Goal: Task Accomplishment & Management: Manage account settings

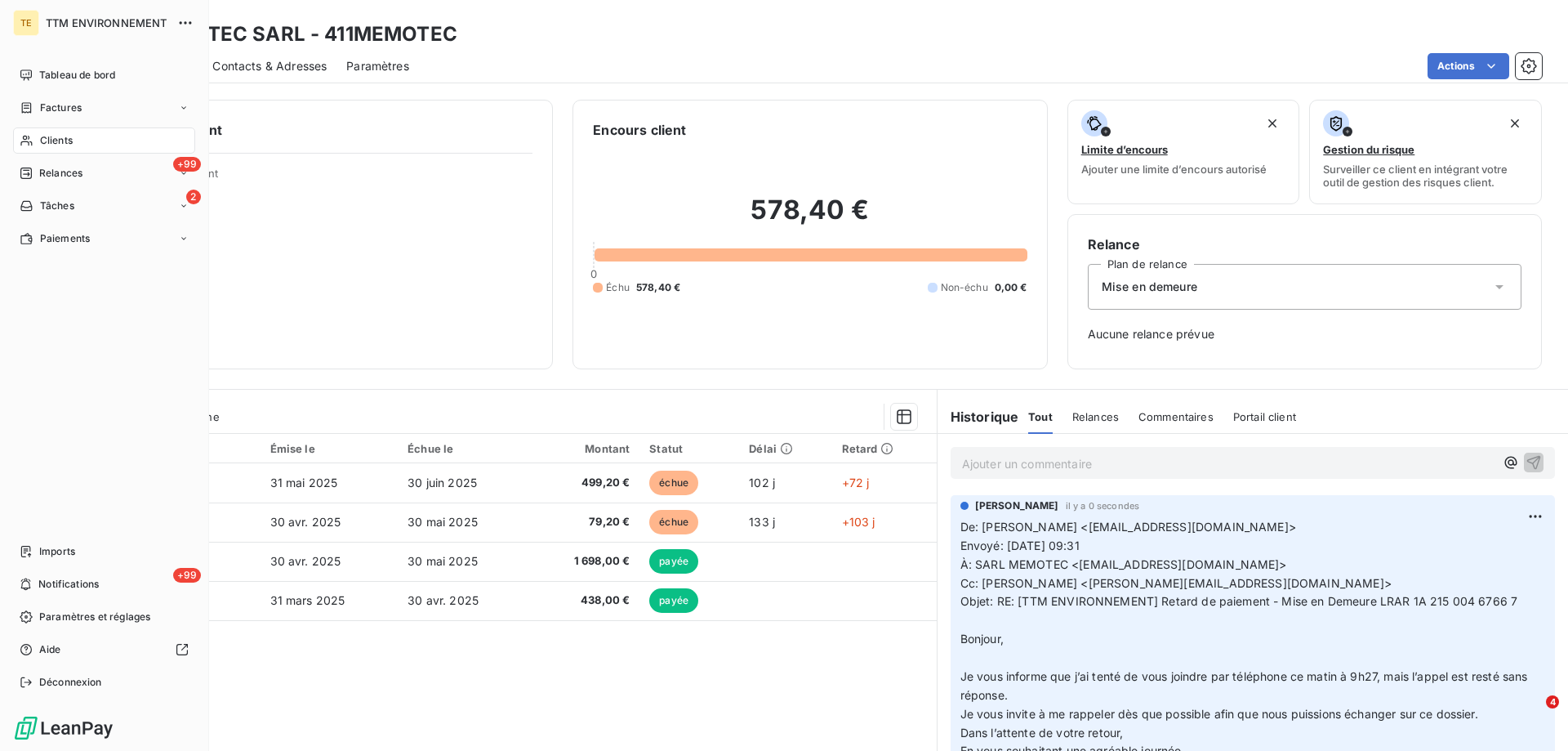
click at [47, 134] on span "Clients" at bounding box center [56, 140] width 32 height 15
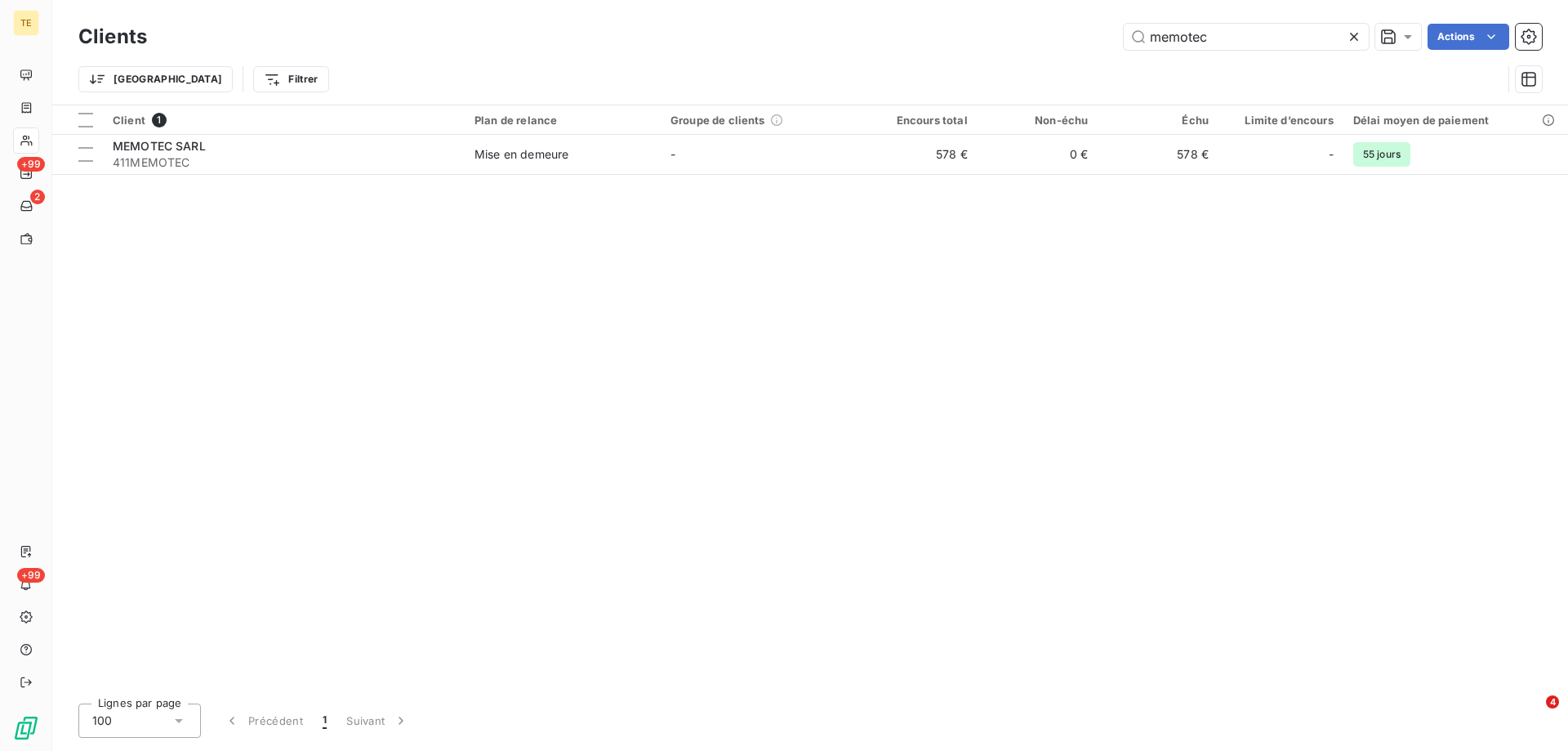
drag, startPoint x: 1191, startPoint y: 52, endPoint x: 1107, endPoint y: 59, distance: 84.3
click at [1107, 59] on div "Clients memotec Actions Trier Filtrer" at bounding box center [811, 62] width 1463 height 85
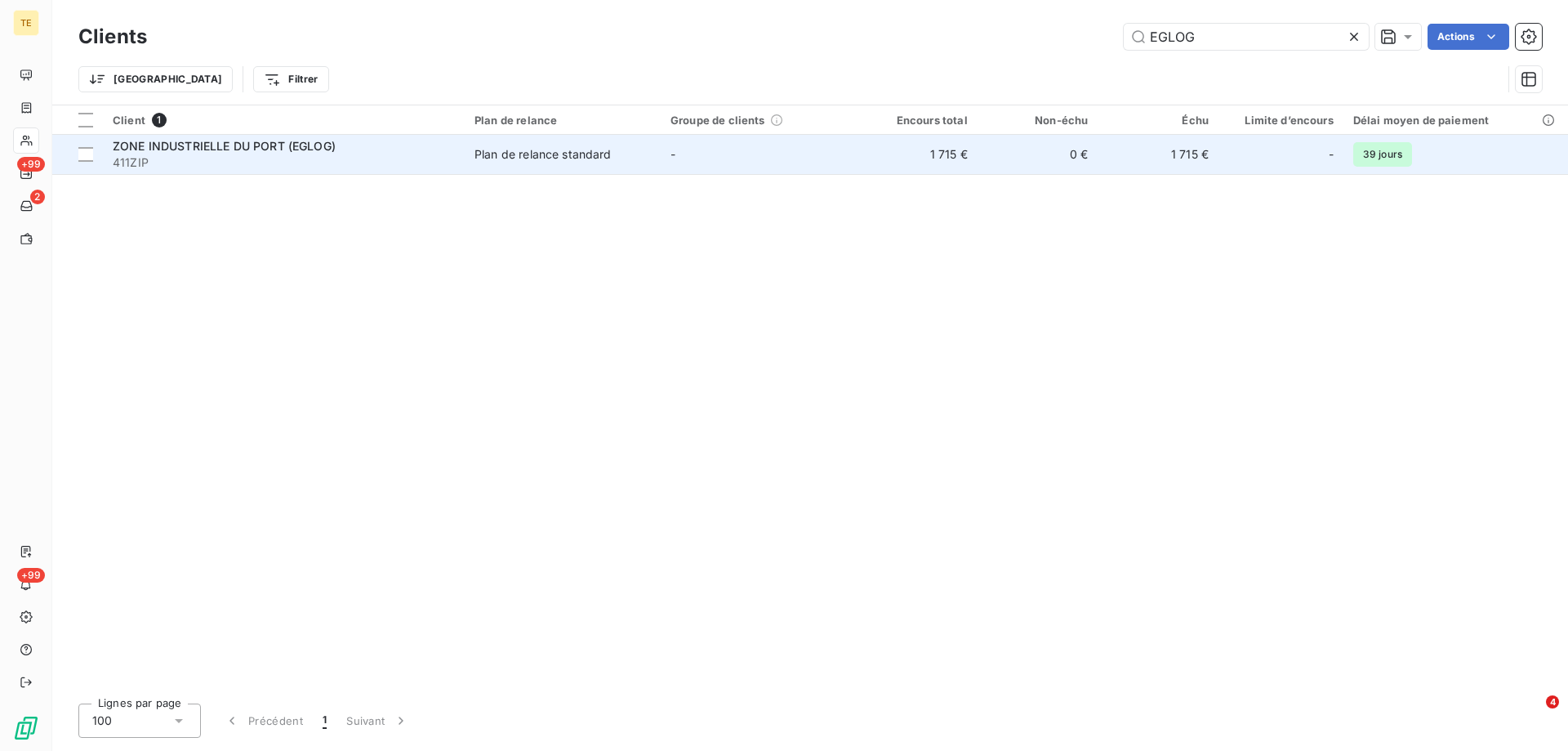
type input "EGLOG"
click at [262, 154] on span "411ZIP" at bounding box center [284, 163] width 342 height 17
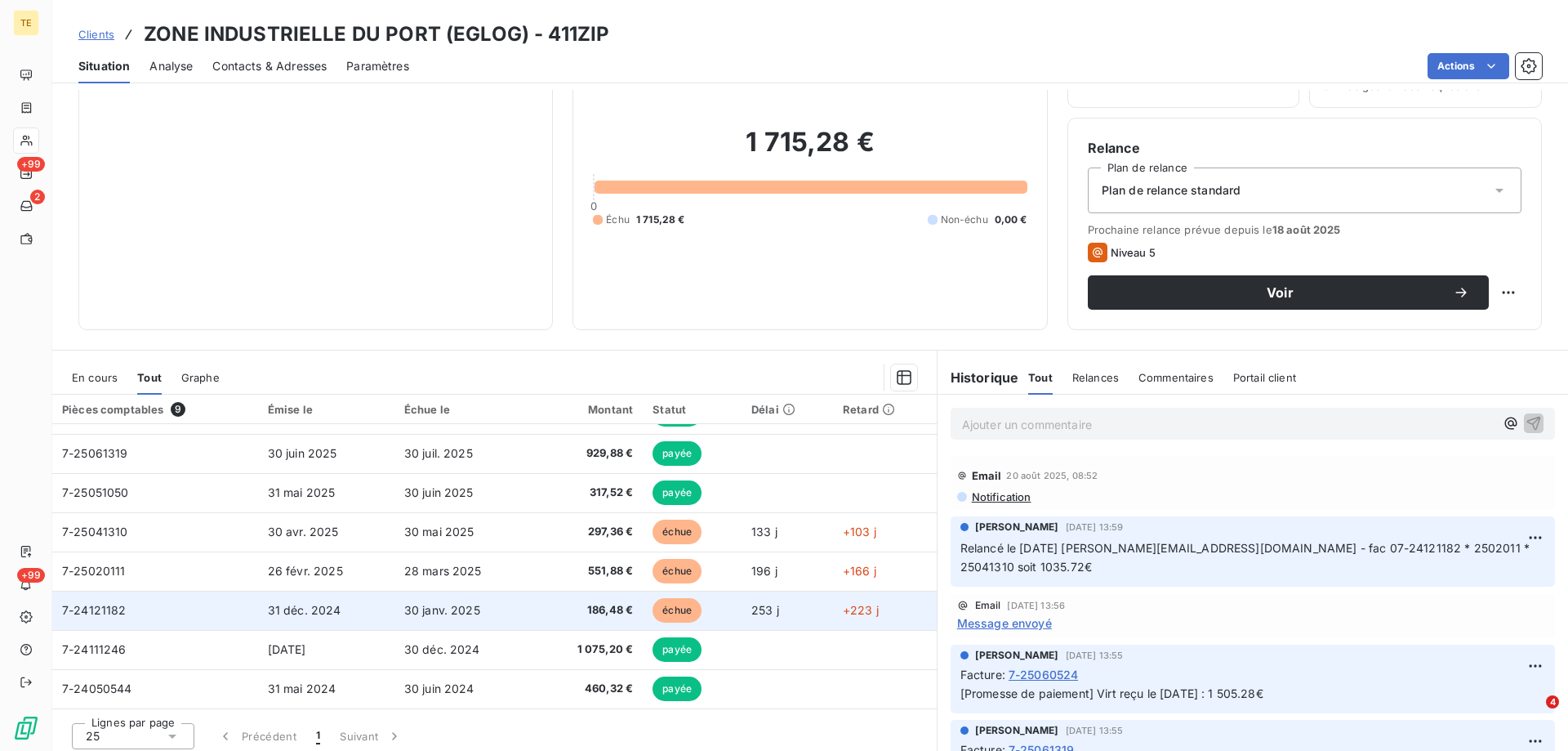
scroll to position [104, 0]
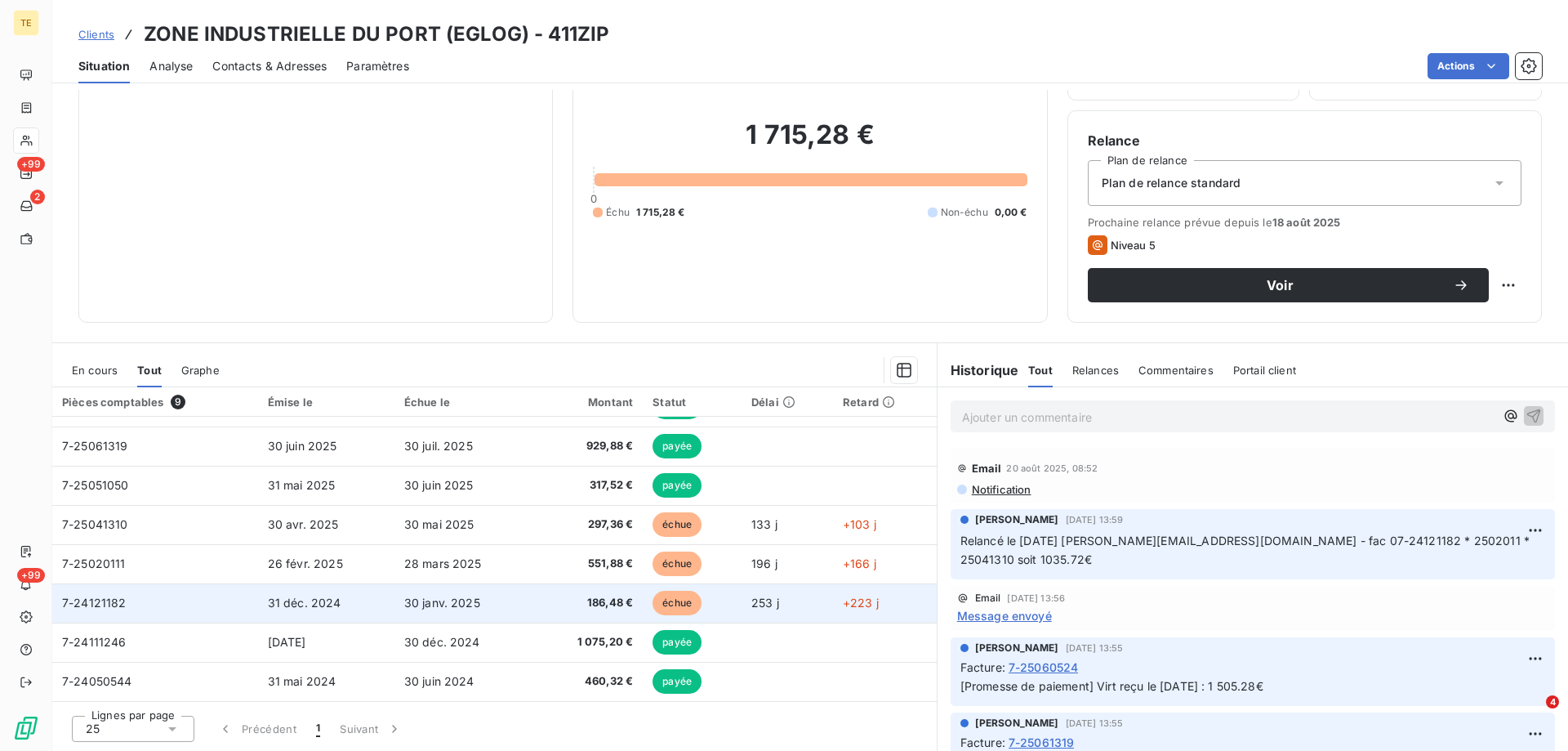
click at [114, 601] on span "7-24121182" at bounding box center [95, 602] width 65 height 14
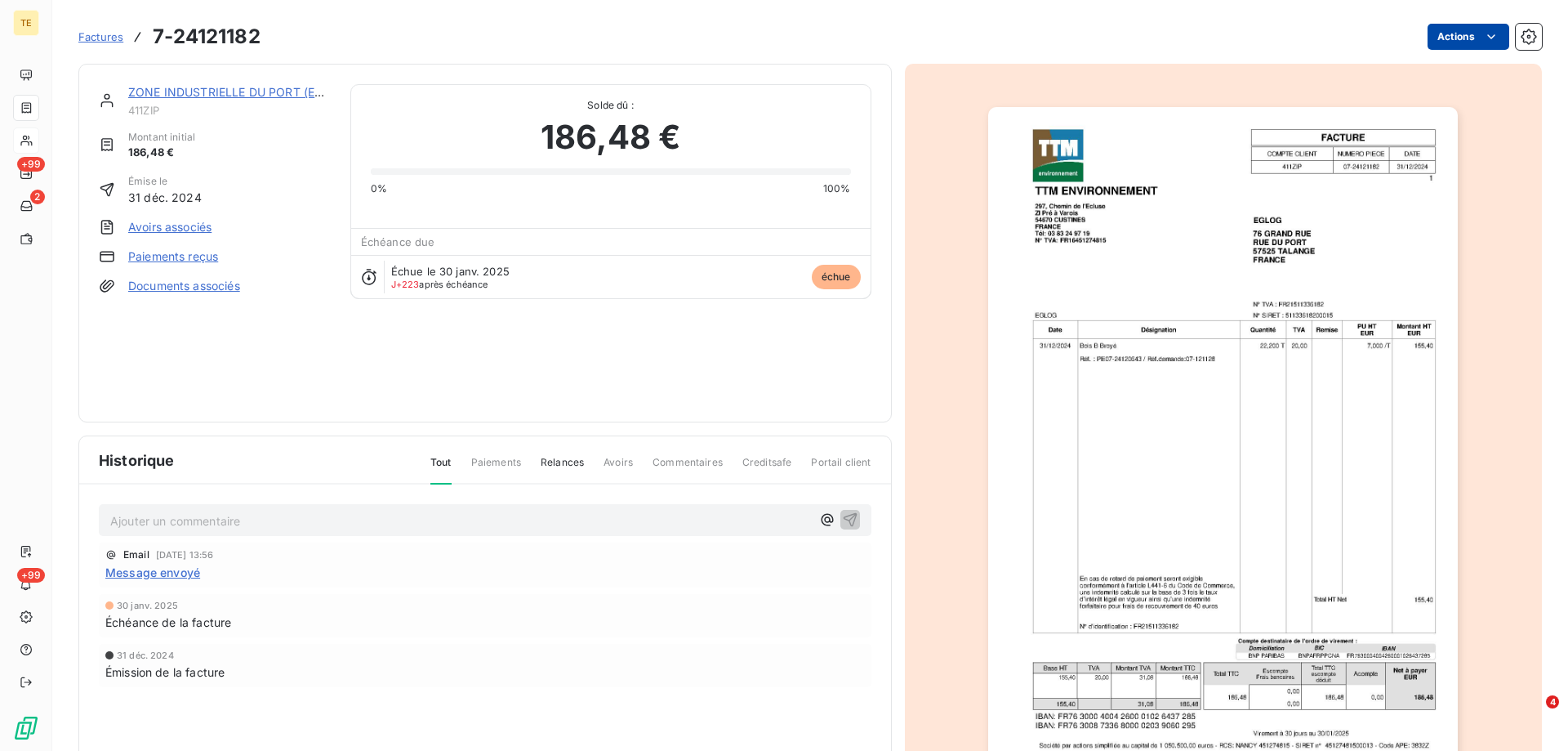
click at [1420, 38] on html "TE +99 2 +99 Factures 7-24121182 Actions ZONE INDUSTRIELLE DU PORT (EGLOG) 411Z…" at bounding box center [784, 375] width 1568 height 751
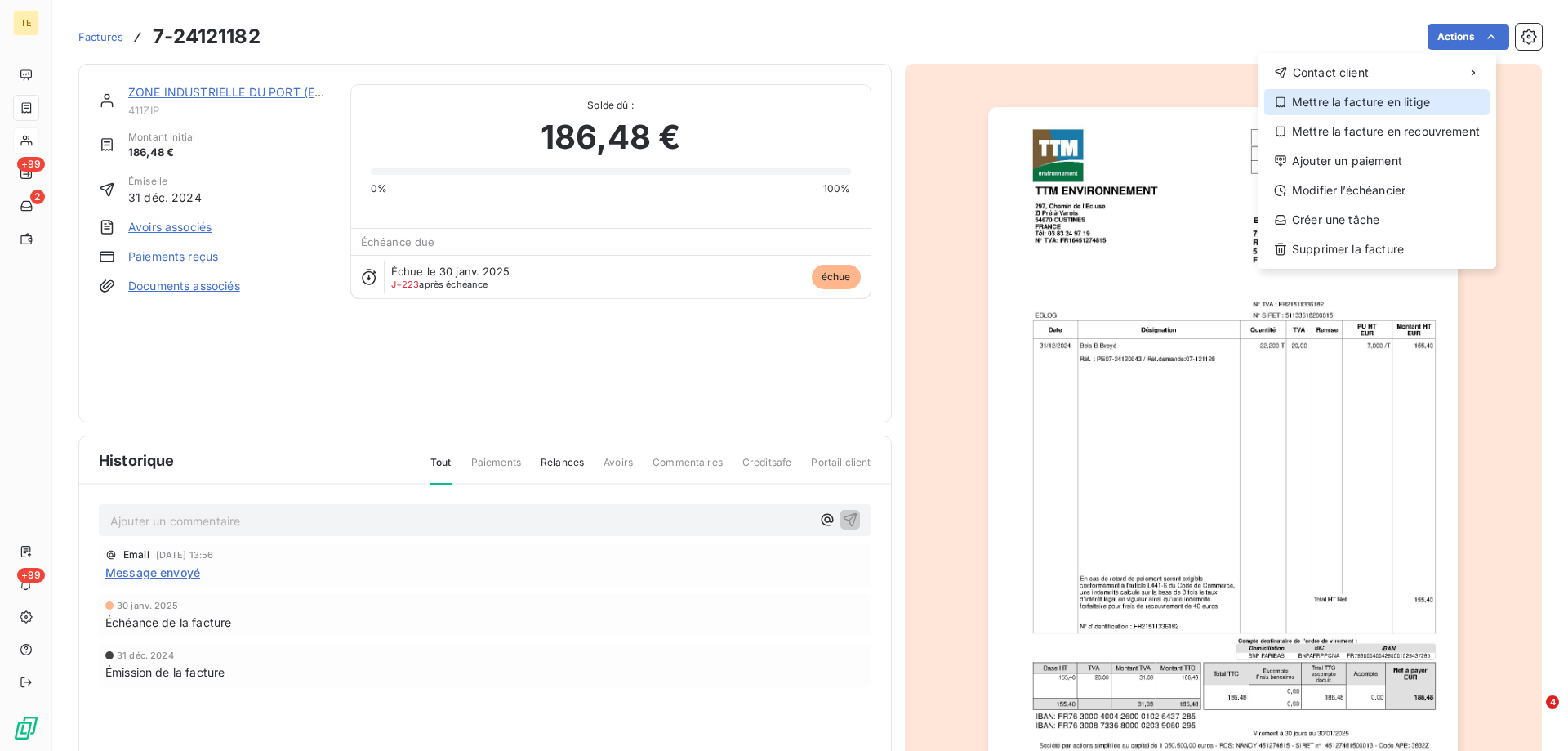
click at [1385, 104] on div "Mettre la facture en litige" at bounding box center [1377, 102] width 226 height 27
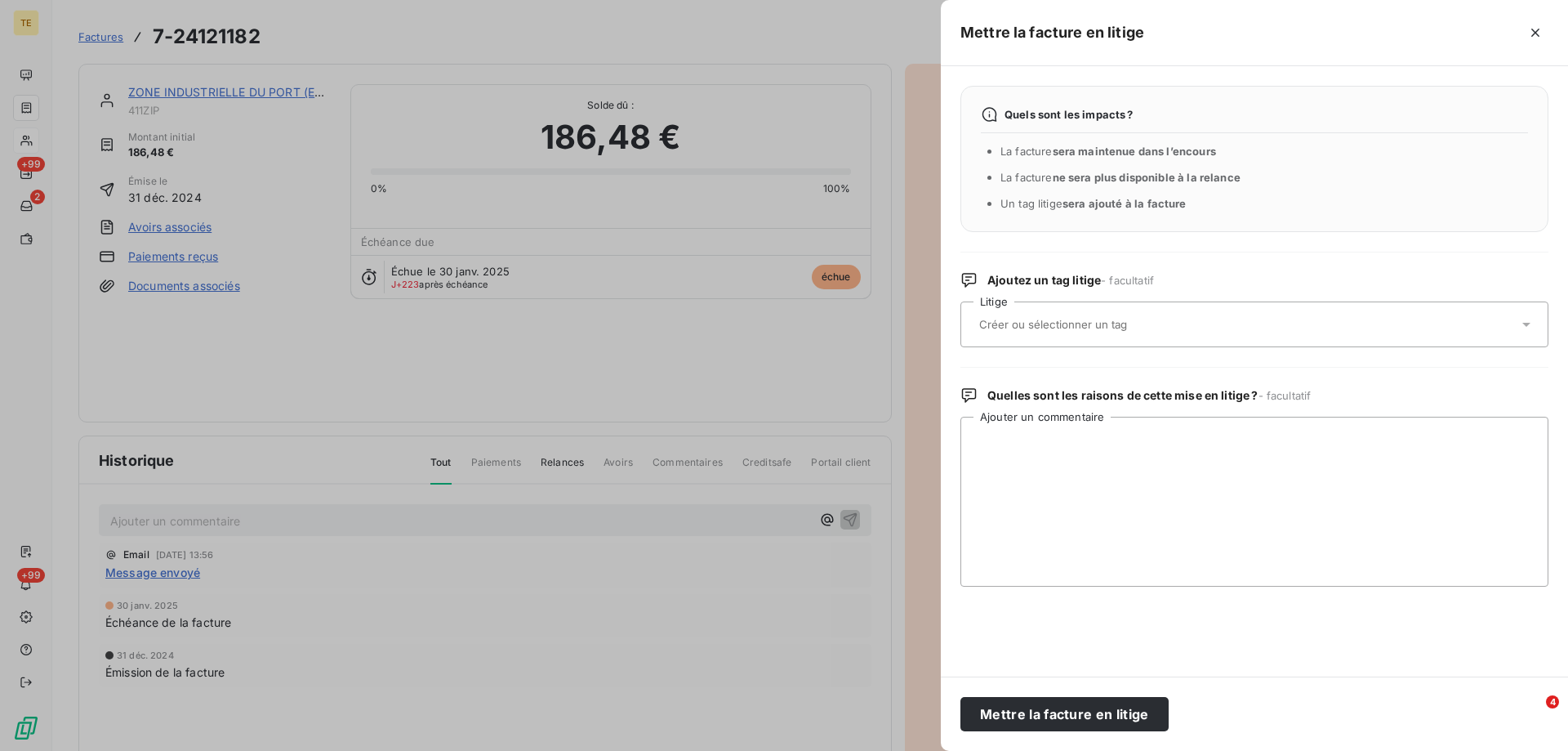
click at [1025, 323] on input "text" at bounding box center [1096, 324] width 237 height 15
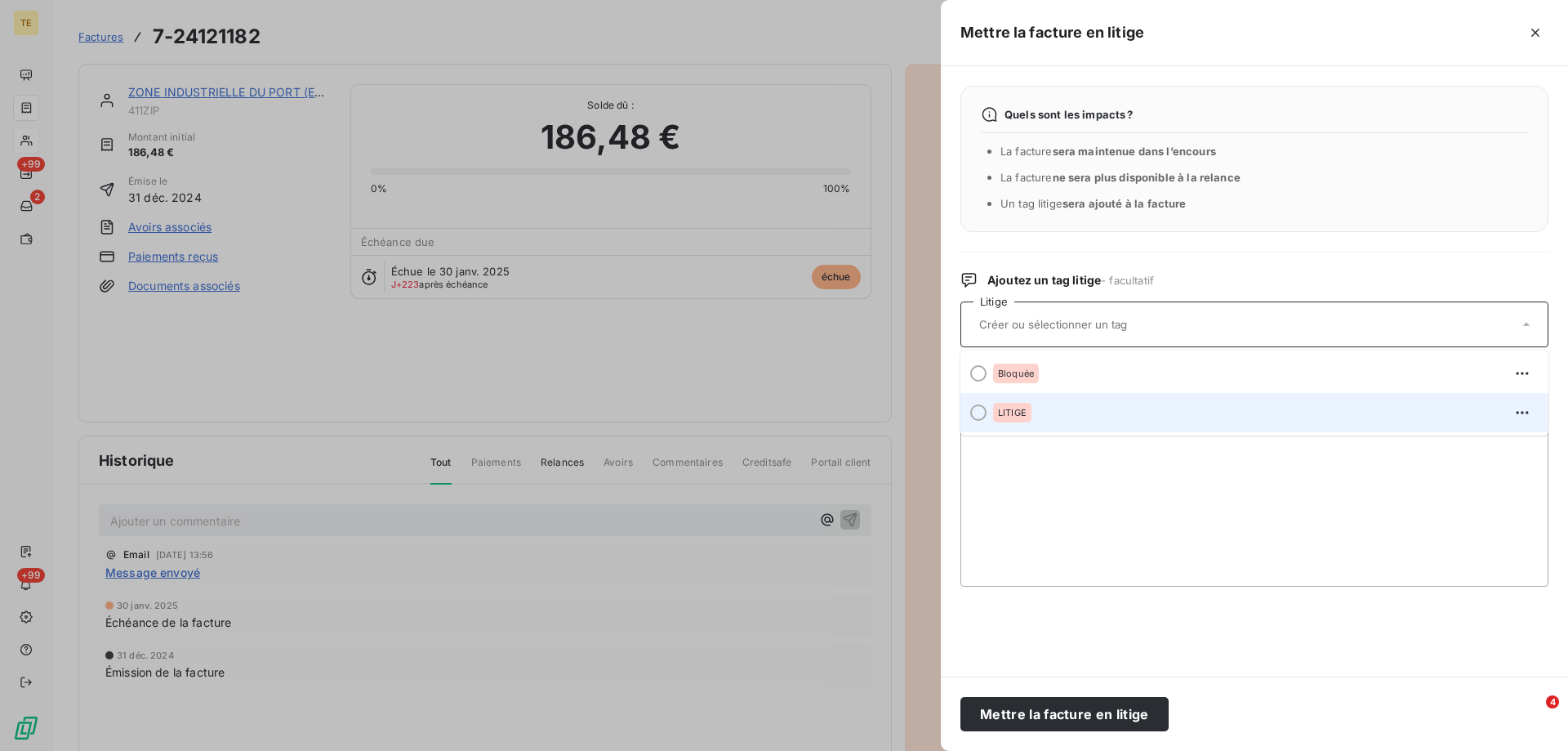
click at [1010, 412] on span "LITIGE" at bounding box center [1012, 412] width 28 height 10
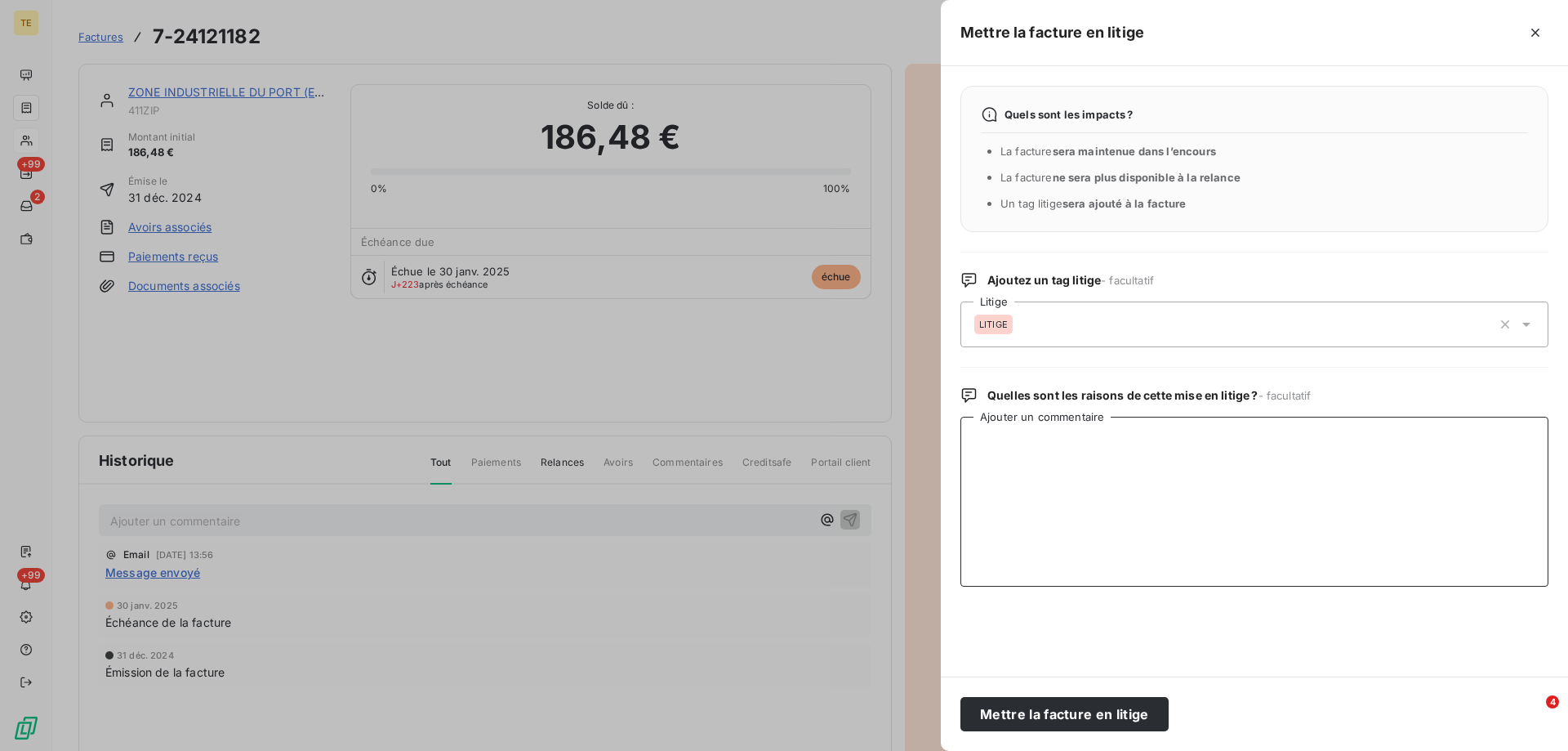
click at [999, 436] on textarea "Ajouter un commentaire" at bounding box center [1254, 501] width 588 height 170
paste textarea "De : [PERSON_NAME] - EGLOG Envoyé : [DATE] 16:41 À : [EMAIL_ADDRESS][DOMAIN_NAM…"
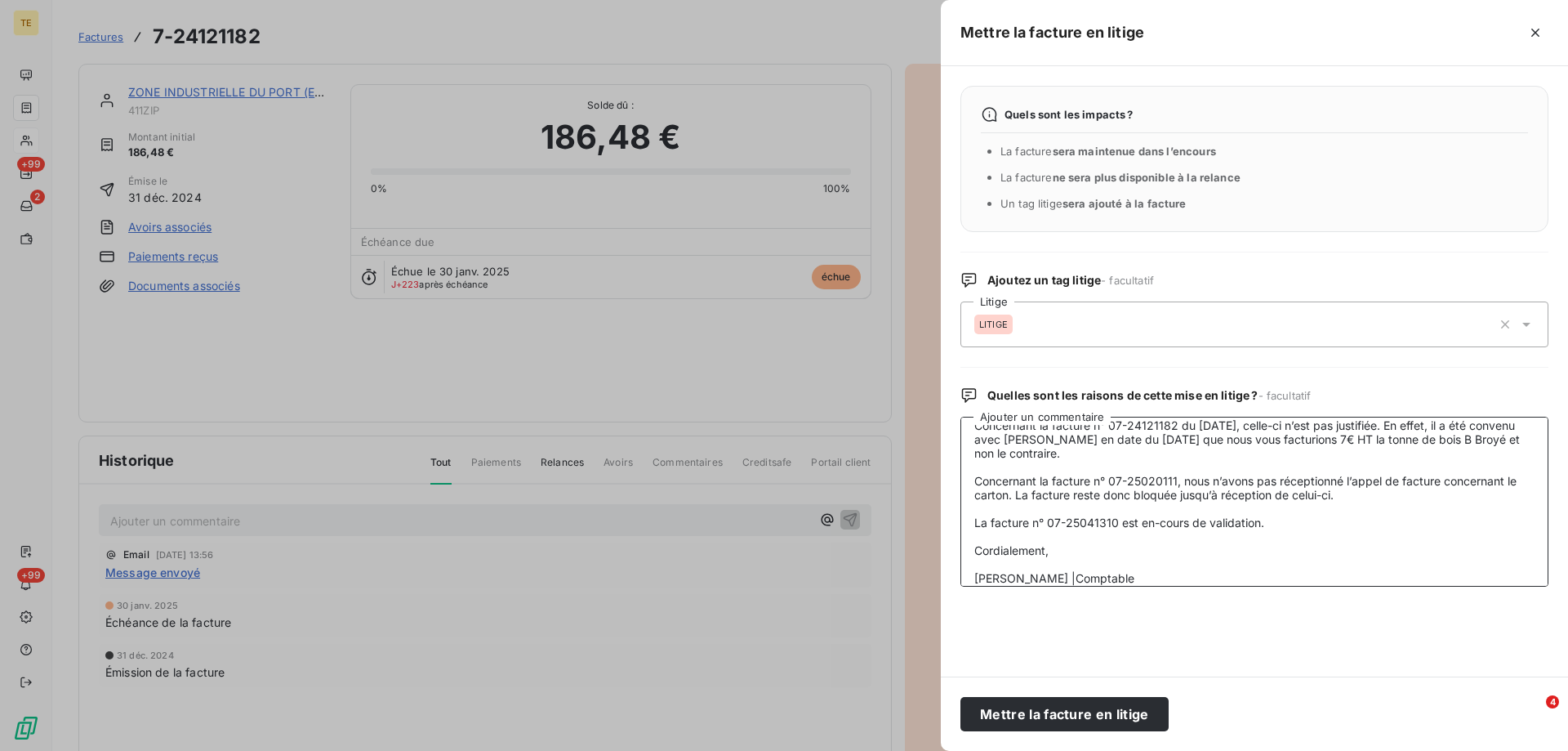
scroll to position [86, 0]
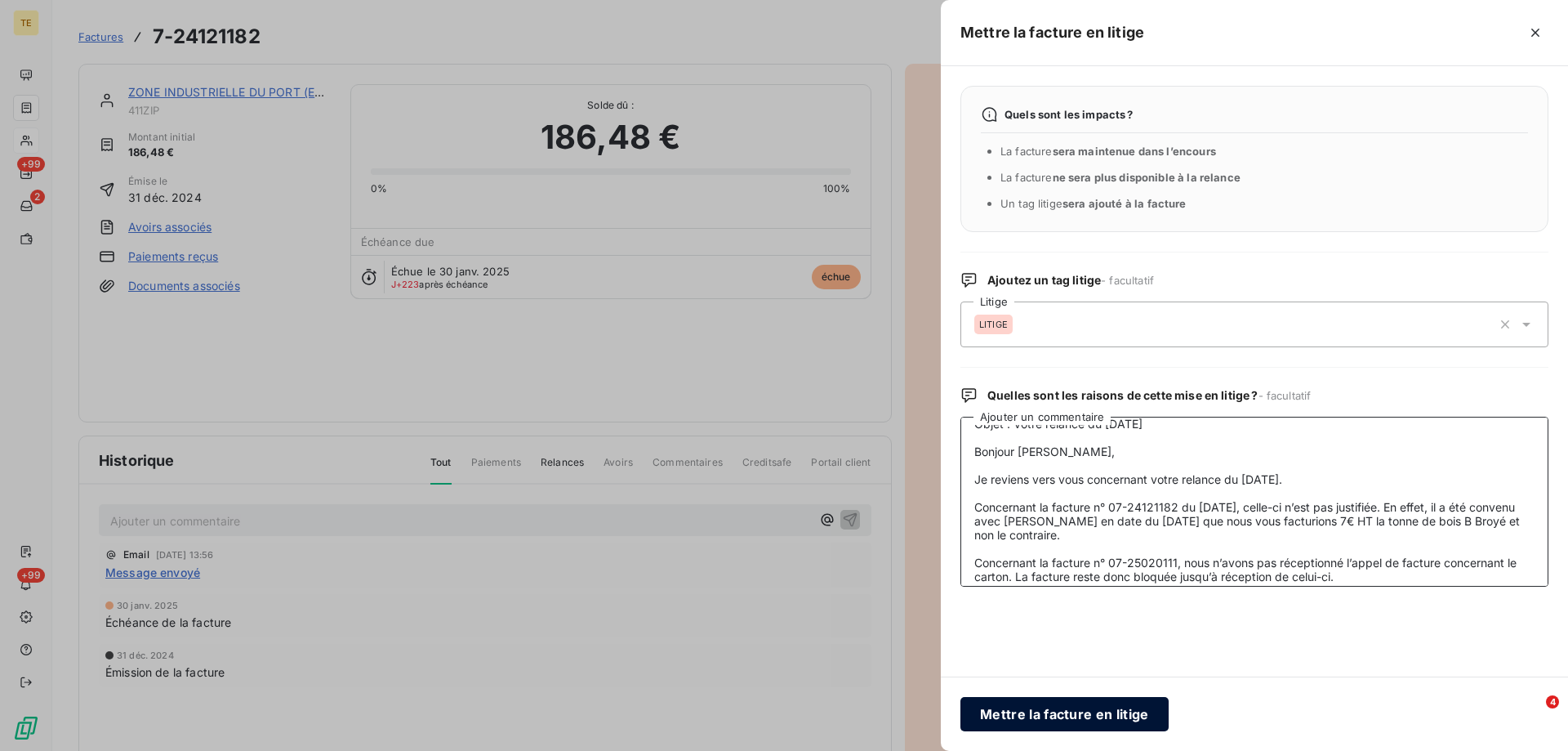
type textarea "De : [PERSON_NAME] - EGLOG Envoyé : [DATE] 16:41 À : [EMAIL_ADDRESS][DOMAIN_NAM…"
click at [1093, 714] on button "Mettre la facture en litige" at bounding box center [1064, 714] width 208 height 34
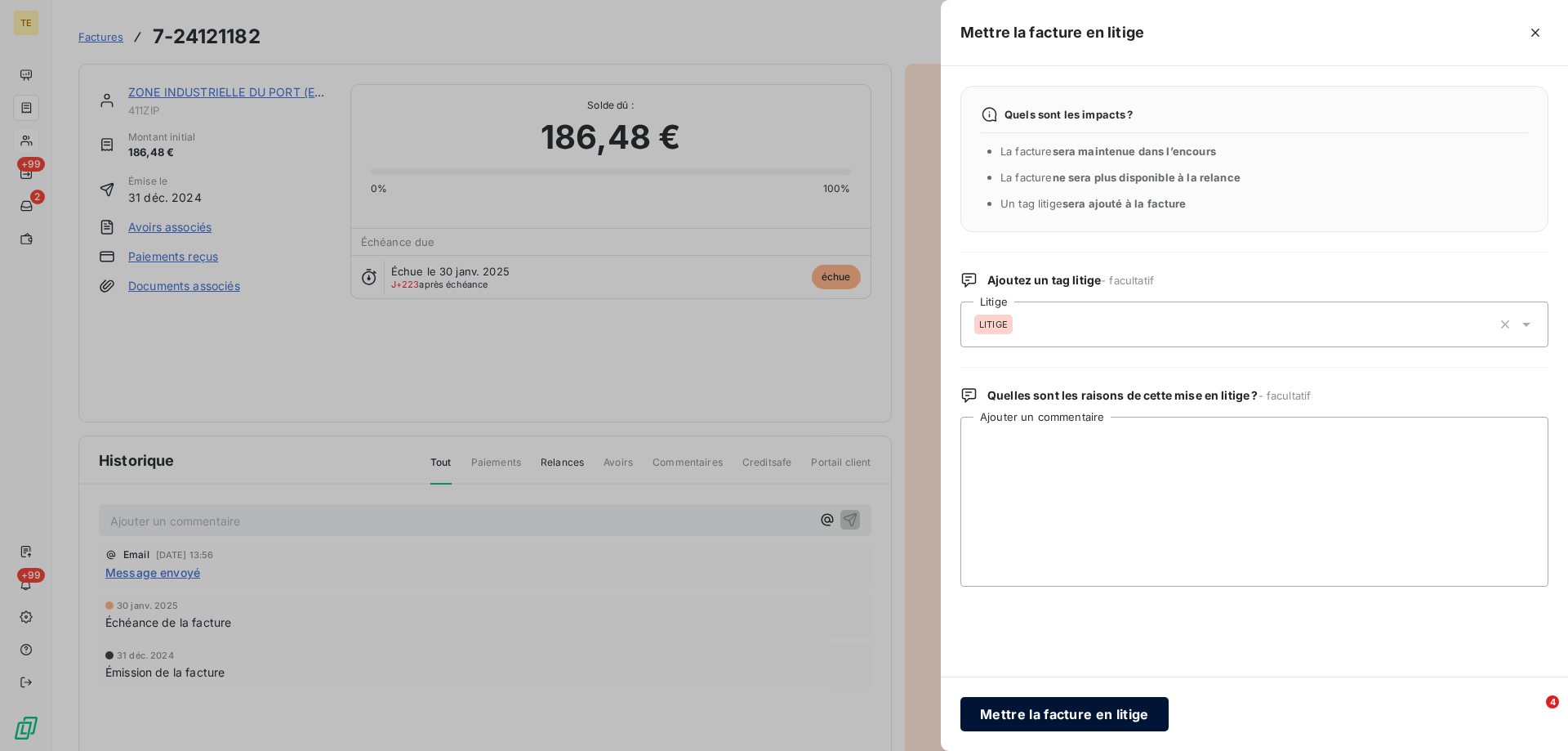
scroll to position [0, 0]
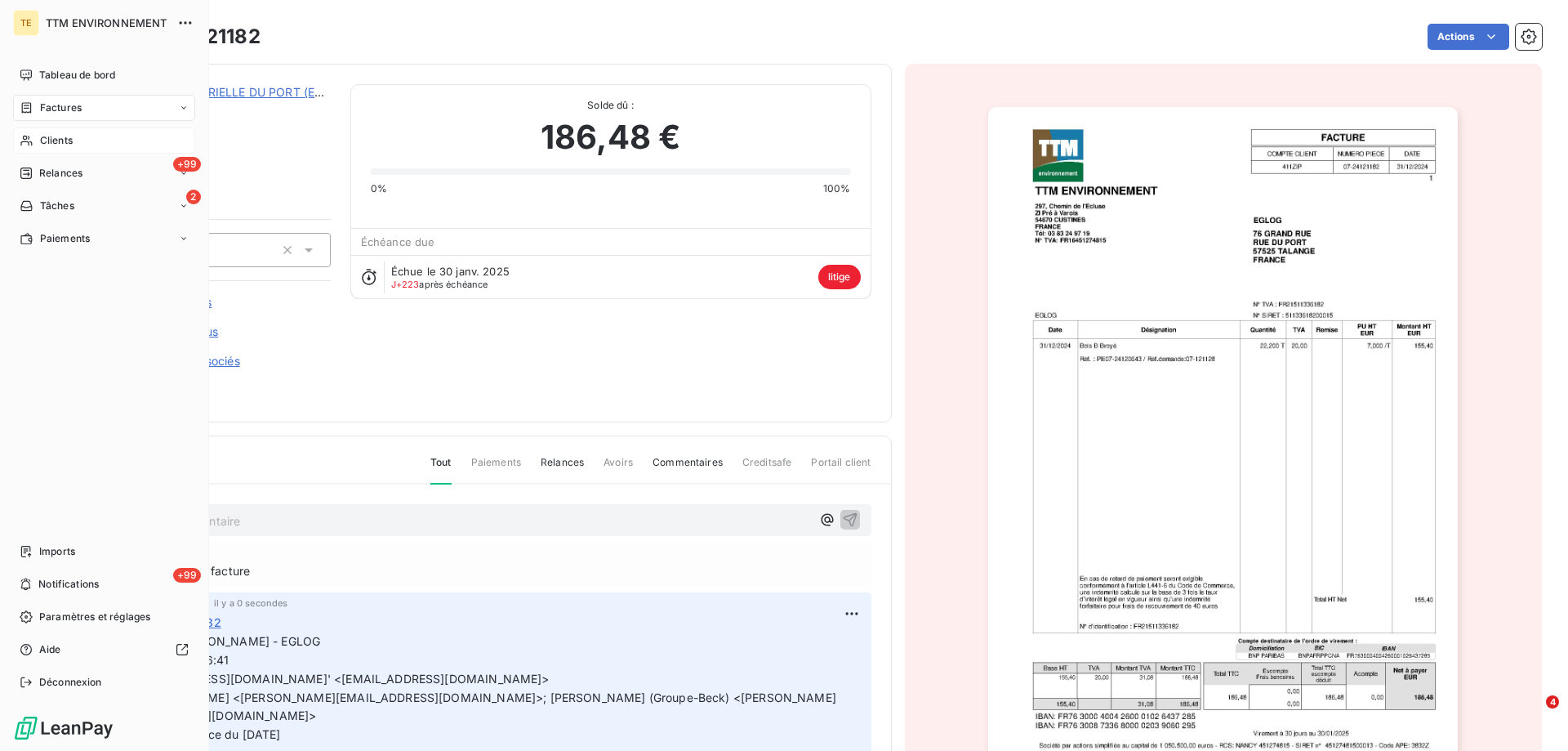
click at [52, 136] on span "Clients" at bounding box center [56, 140] width 32 height 15
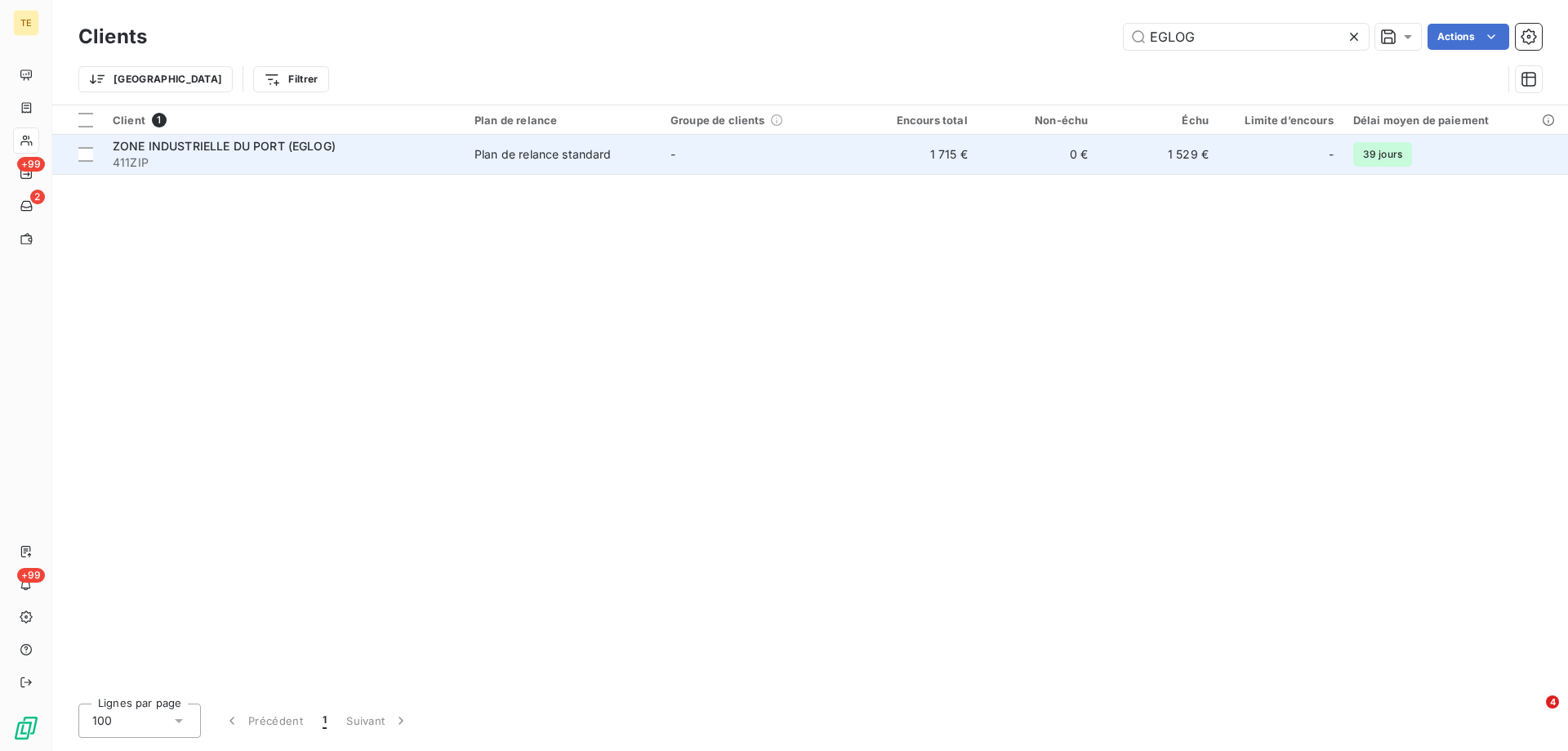
click at [250, 139] on span "ZONE INDUSTRIELLE DU PORT (EGLOG)" at bounding box center [224, 145] width 223 height 14
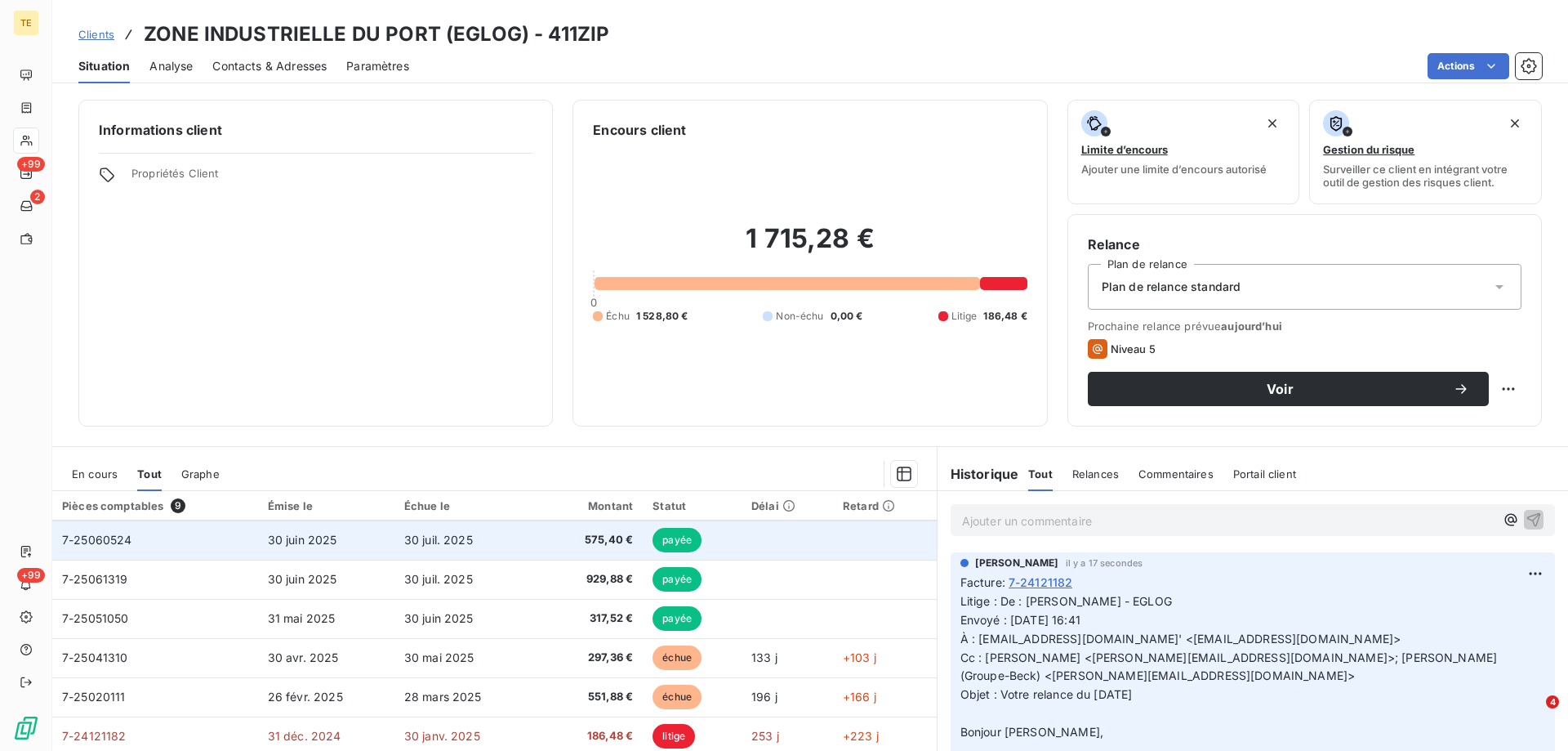
scroll to position [69, 0]
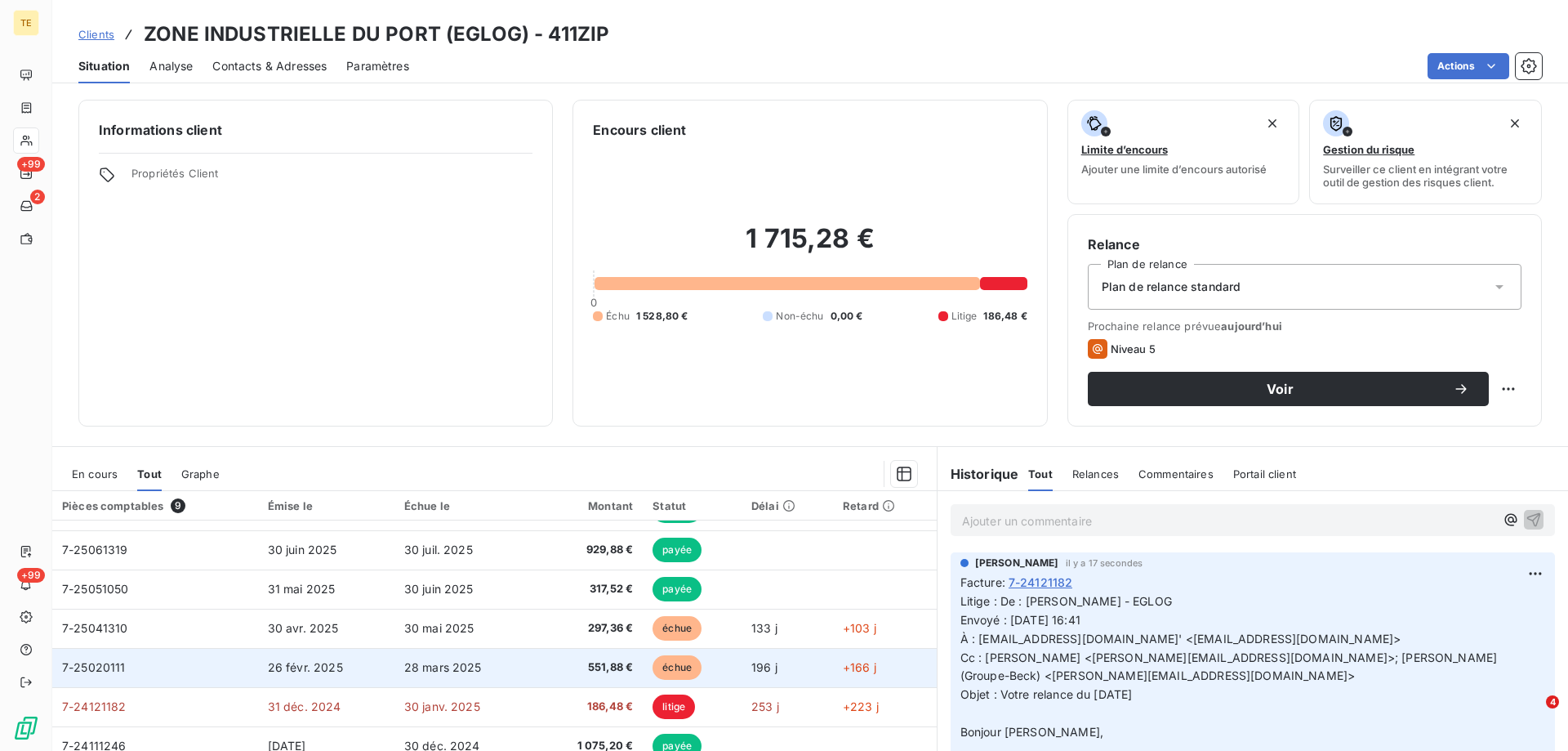
click at [108, 666] on span "7-25020111" at bounding box center [94, 666] width 64 height 14
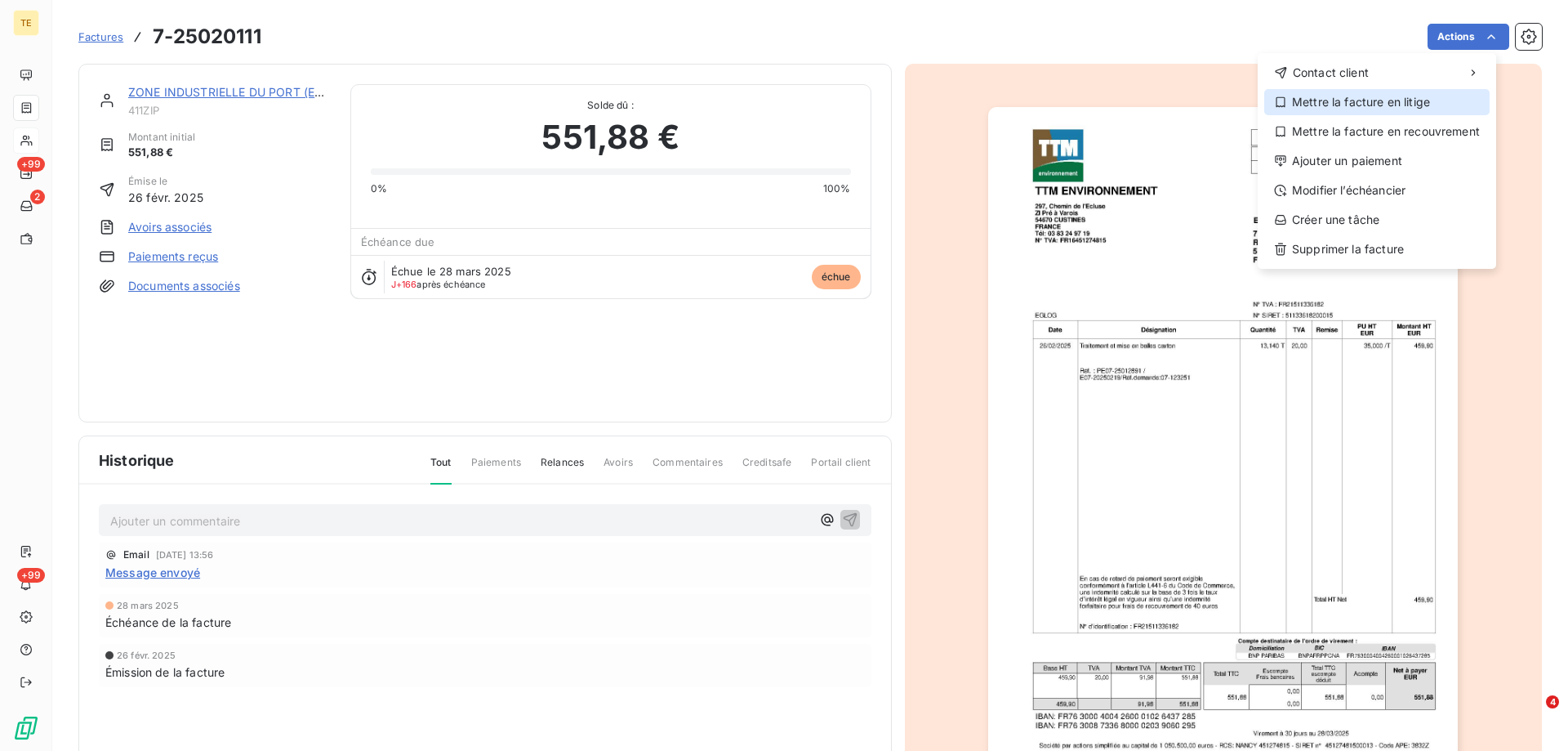
click at [1311, 95] on div "Mettre la facture en litige" at bounding box center [1377, 102] width 226 height 27
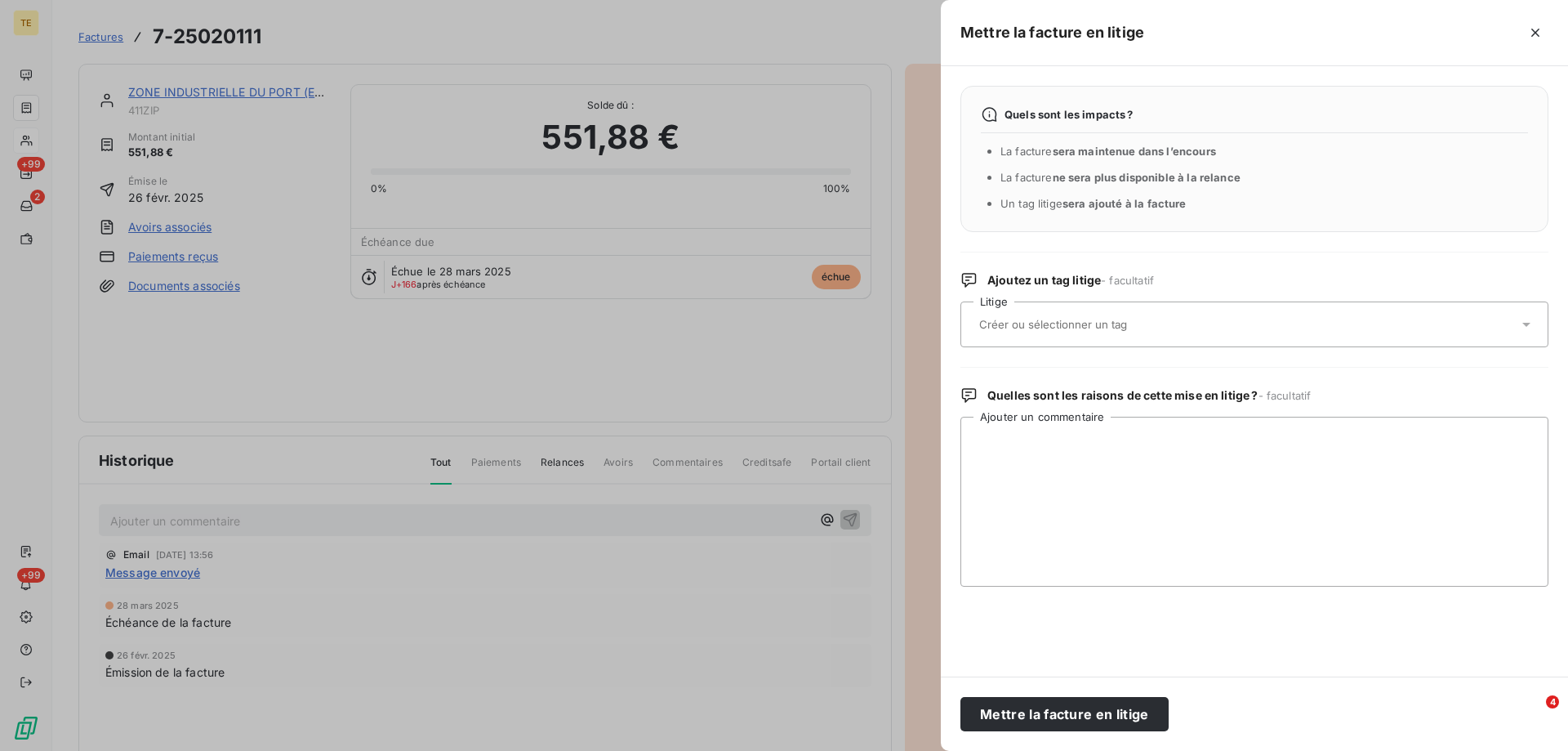
click at [1006, 322] on input "text" at bounding box center [1096, 324] width 237 height 15
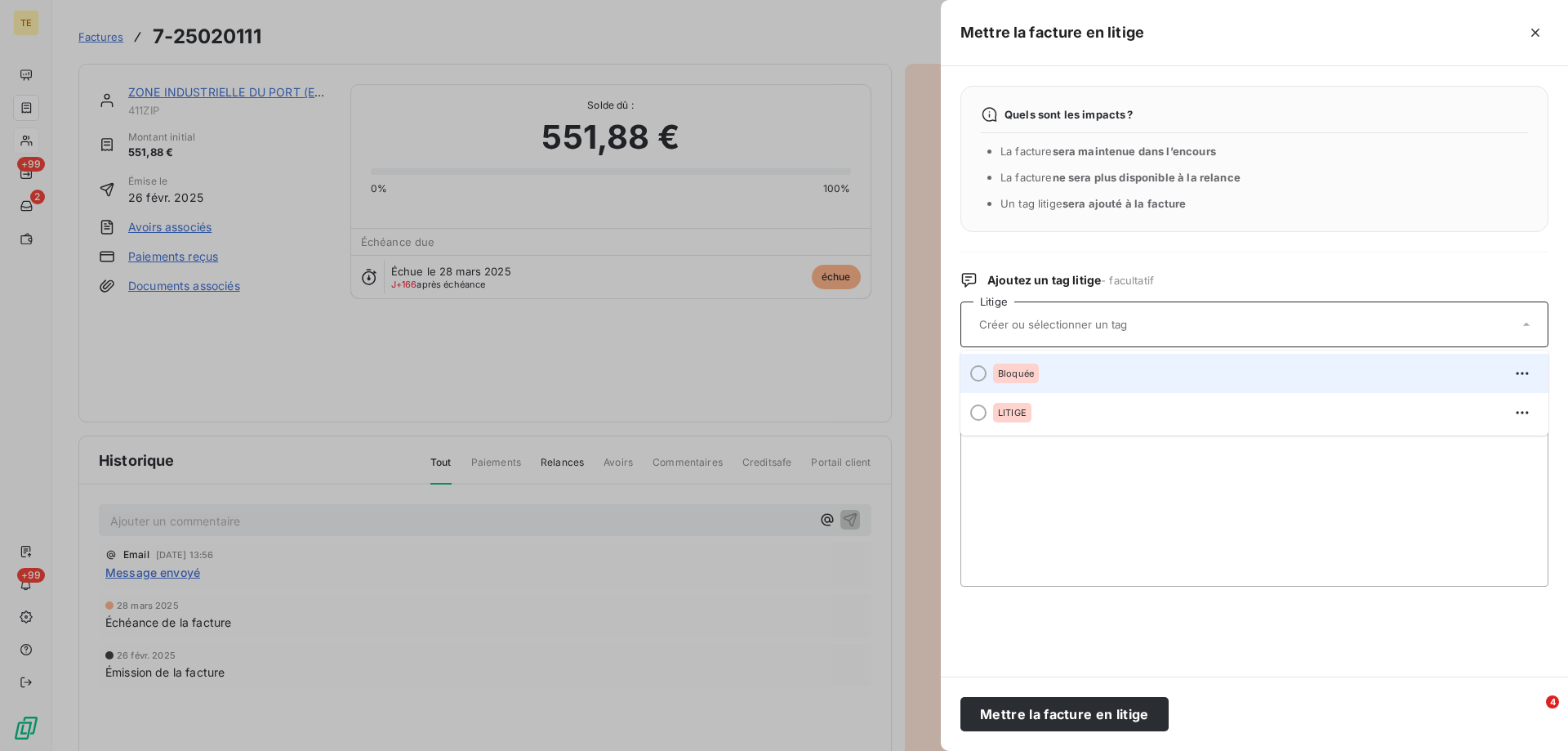
click at [998, 374] on span "Bloquée" at bounding box center [1015, 373] width 36 height 10
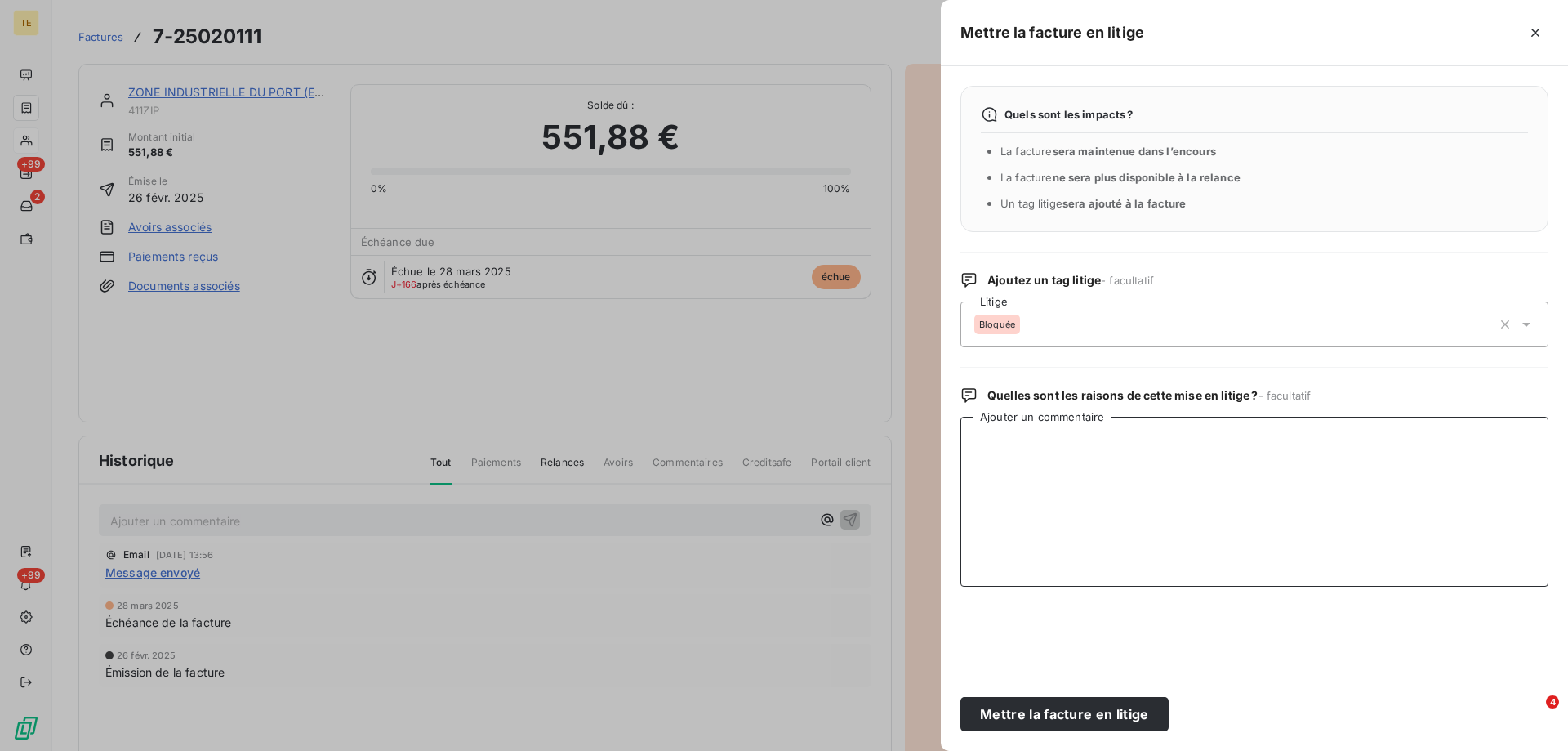
click at [1010, 451] on textarea "Ajouter un commentaire" at bounding box center [1254, 501] width 588 height 170
paste textarea "De : [PERSON_NAME] - EGLOG Envoyé : [DATE] 16:41 À : [EMAIL_ADDRESS][DOMAIN_NAM…"
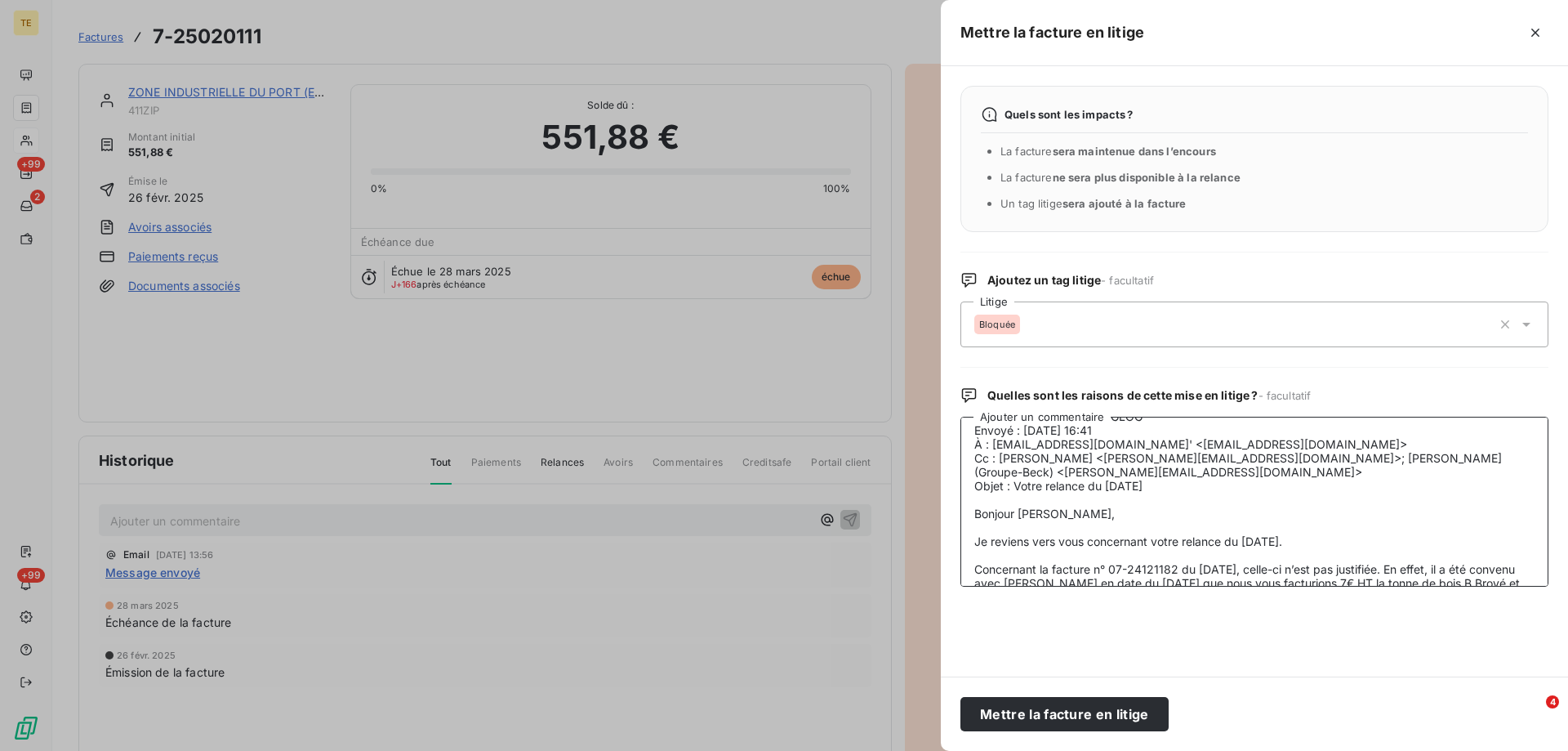
scroll to position [20, 0]
drag, startPoint x: 1116, startPoint y: 452, endPoint x: 972, endPoint y: 553, distance: 175.9
click at [972, 558] on textarea "De : [PERSON_NAME] - EGLOG Envoyé : [DATE] 16:41 À : [EMAIL_ADDRESS][DOMAIN_NAM…" at bounding box center [1254, 501] width 588 height 170
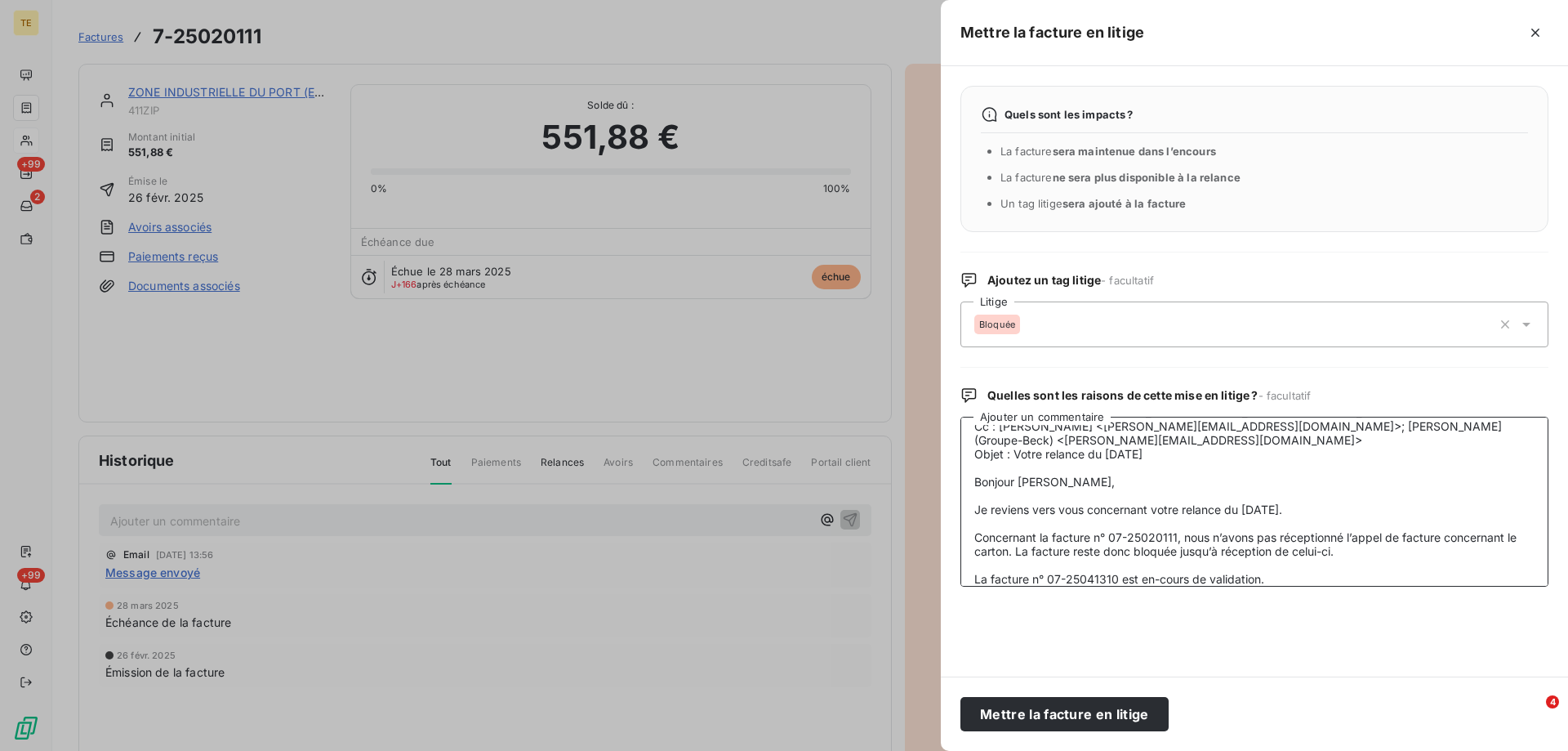
scroll to position [101, 0]
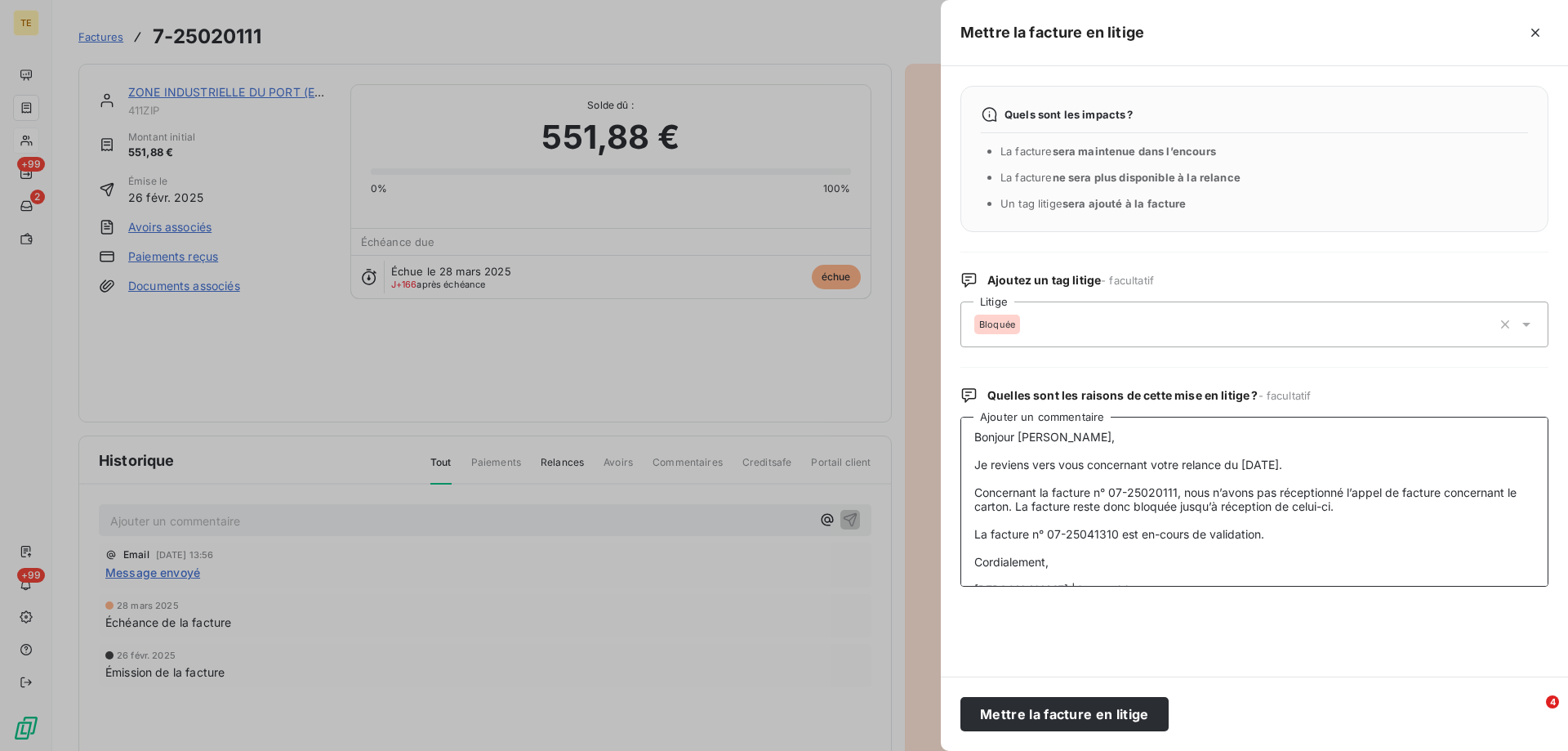
drag, startPoint x: 1278, startPoint y: 538, endPoint x: 971, endPoint y: 535, distance: 307.0
click at [971, 535] on textarea "De : [PERSON_NAME] - EGLOG Envoyé : [DATE] 16:41 À : [EMAIL_ADDRESS][DOMAIN_NAM…" at bounding box center [1254, 501] width 588 height 170
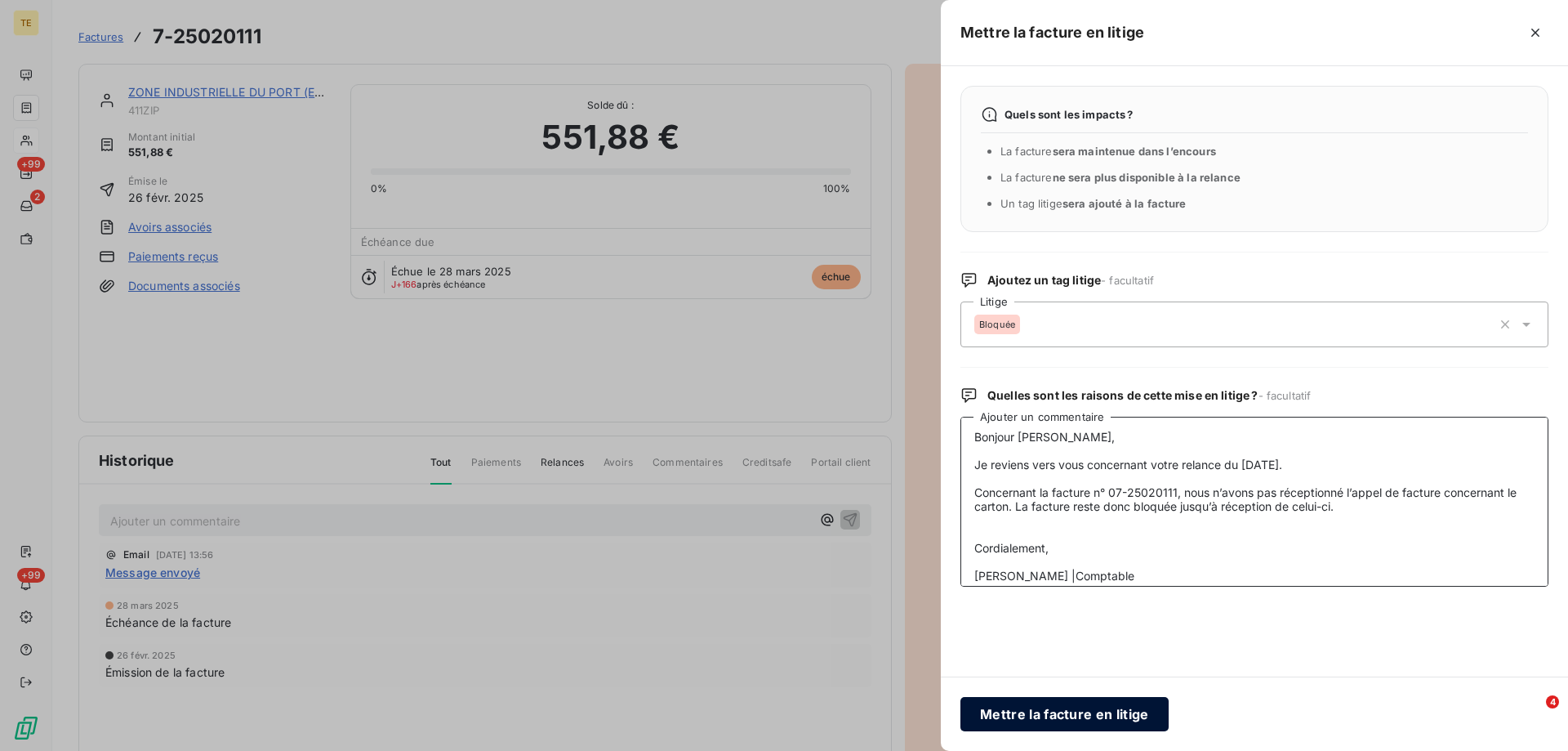
type textarea "De : [PERSON_NAME] - EGLOG Envoyé : [DATE] 16:41 À : [EMAIL_ADDRESS][DOMAIN_NAM…"
click at [1030, 714] on button "Mettre la facture en litige" at bounding box center [1064, 714] width 208 height 34
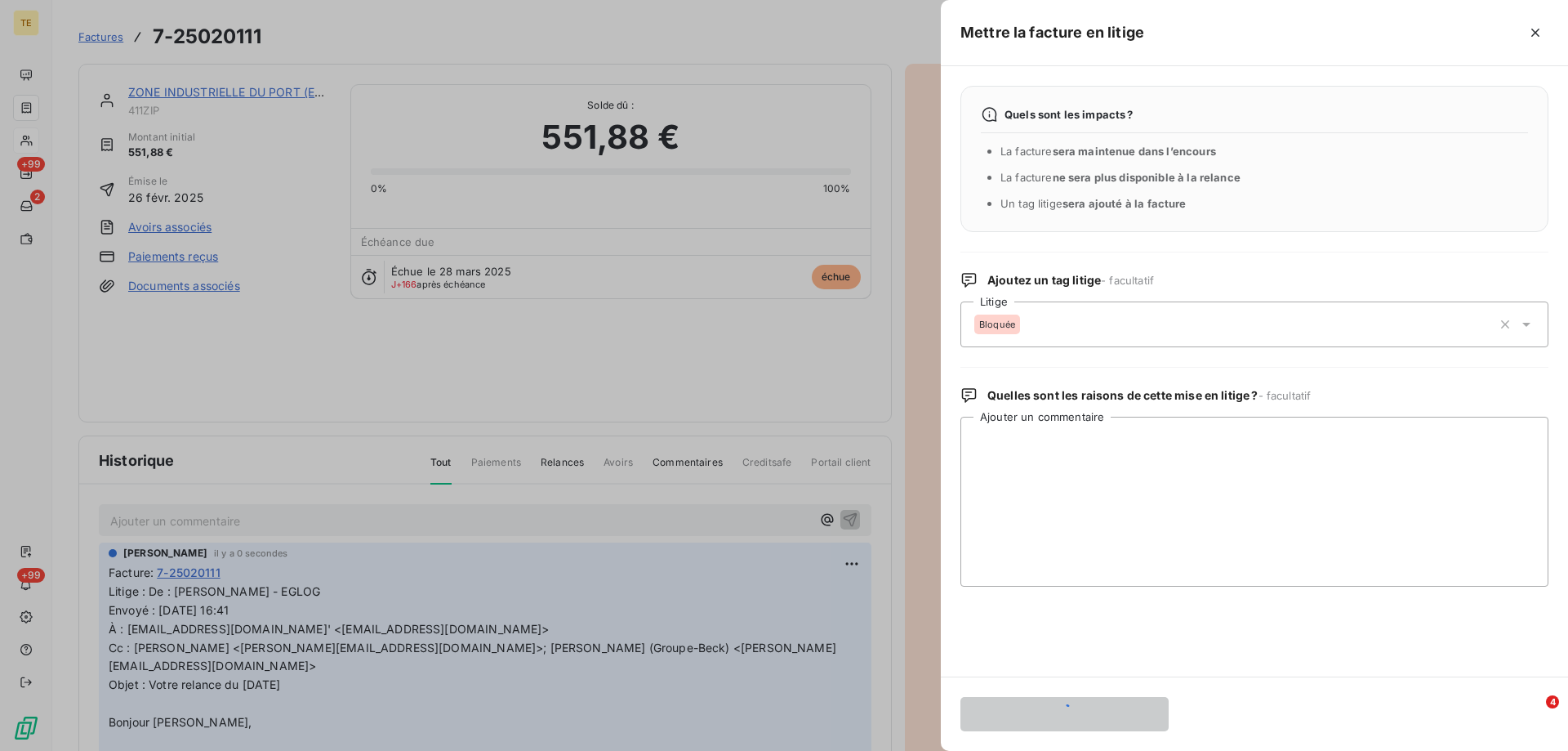
scroll to position [0, 0]
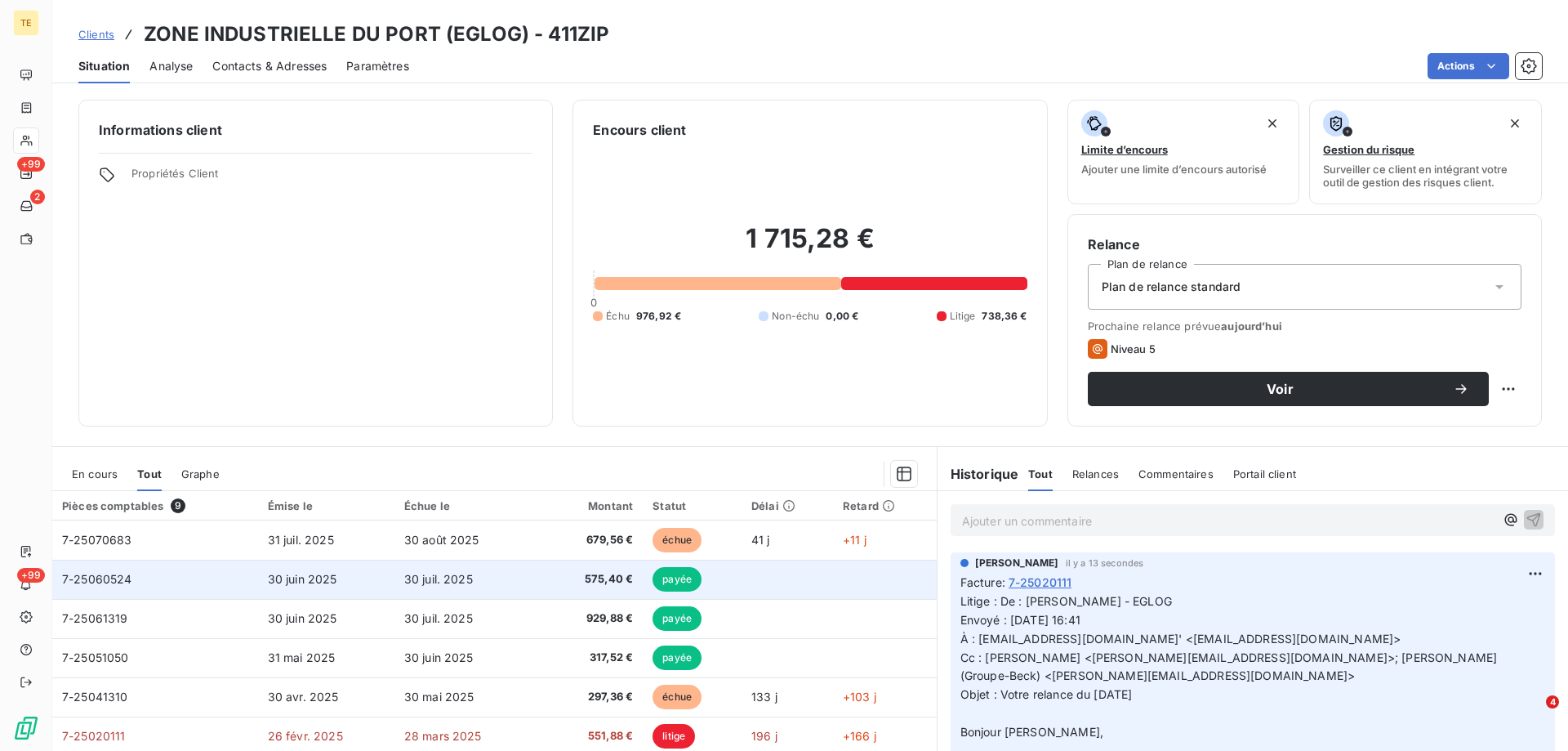
scroll to position [69, 0]
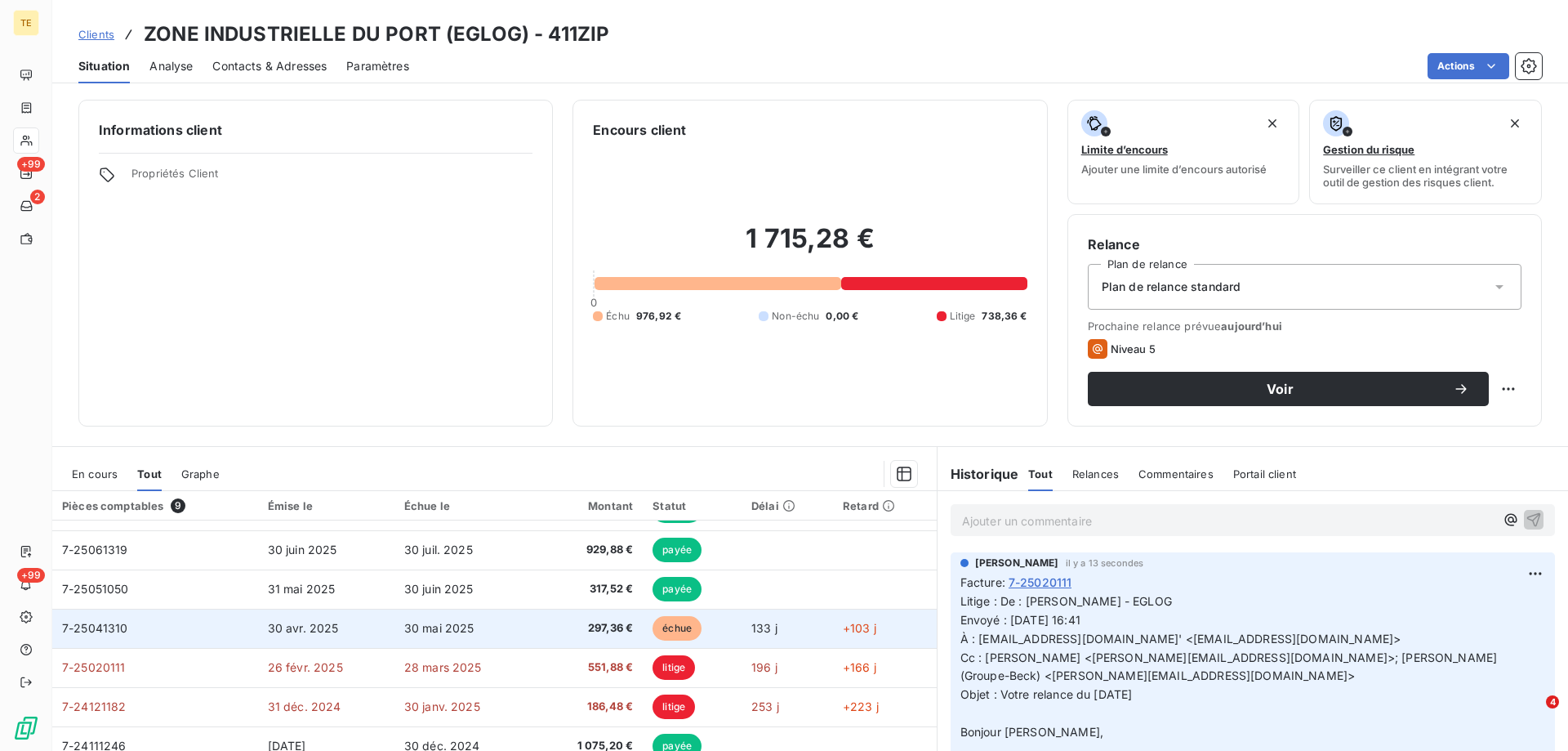
click at [109, 627] on span "7-25041310" at bounding box center [95, 627] width 66 height 14
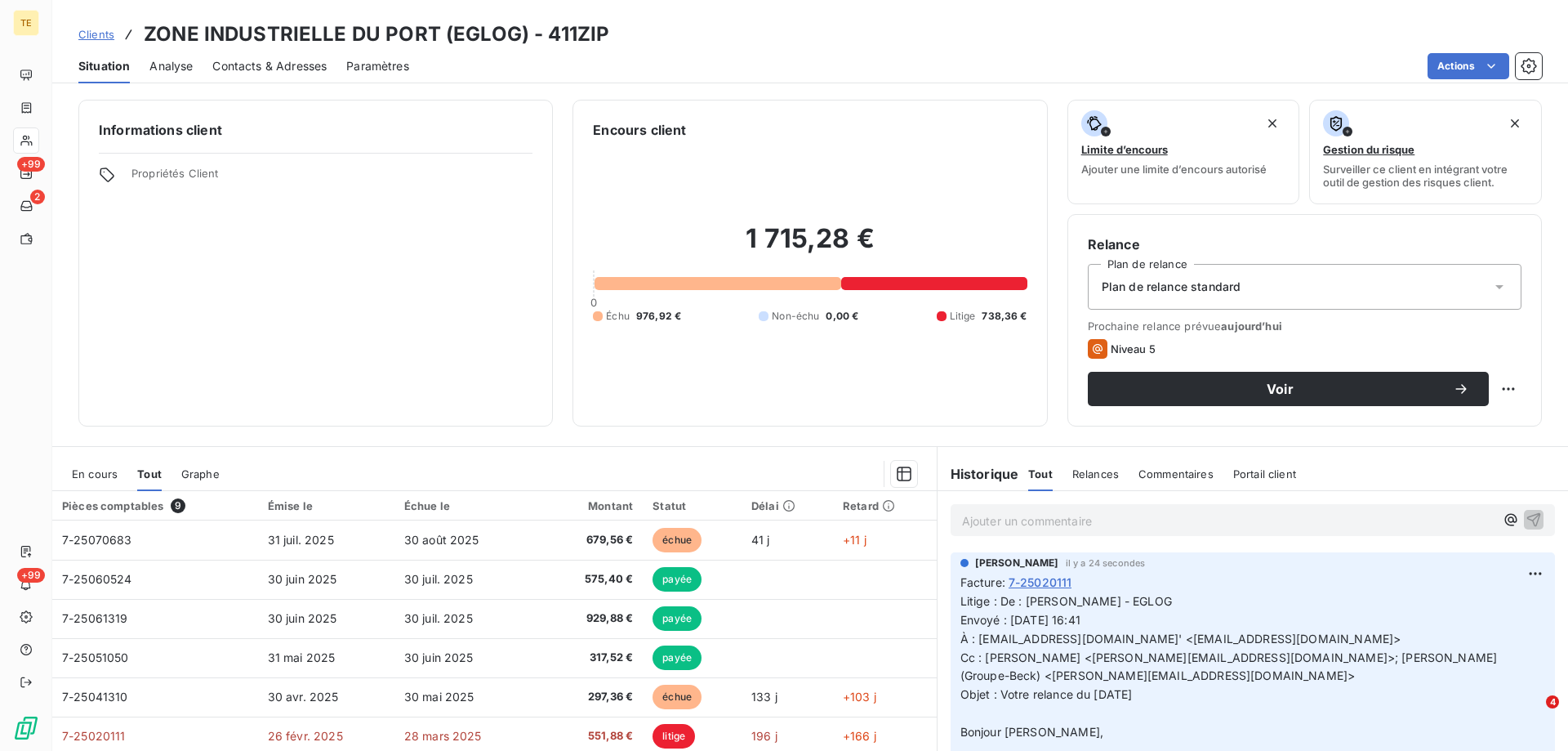
click at [991, 518] on p "Ajouter un commentaire ﻿" at bounding box center [1229, 520] width 533 height 21
click at [1526, 520] on icon "button" at bounding box center [1534, 519] width 17 height 17
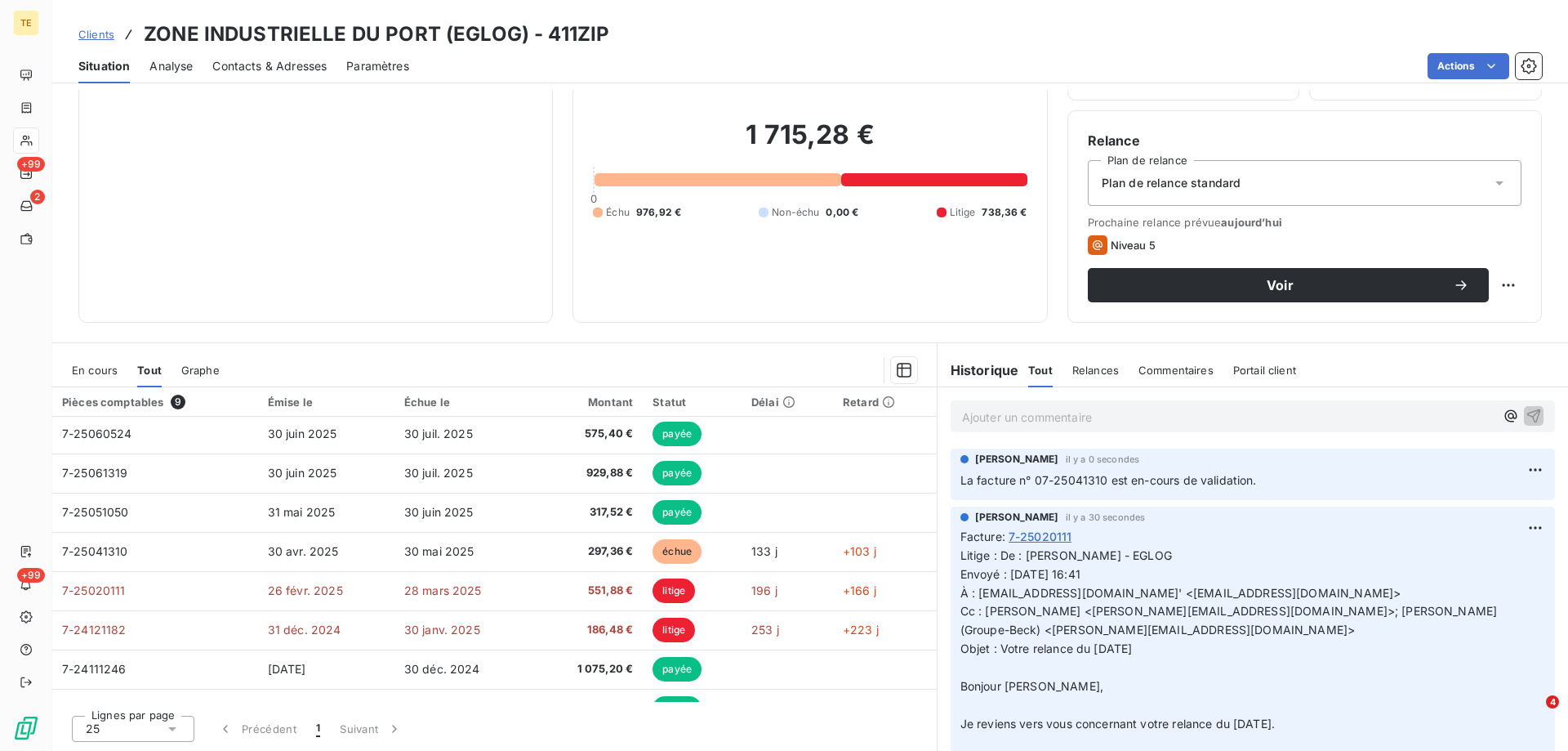
scroll to position [69, 0]
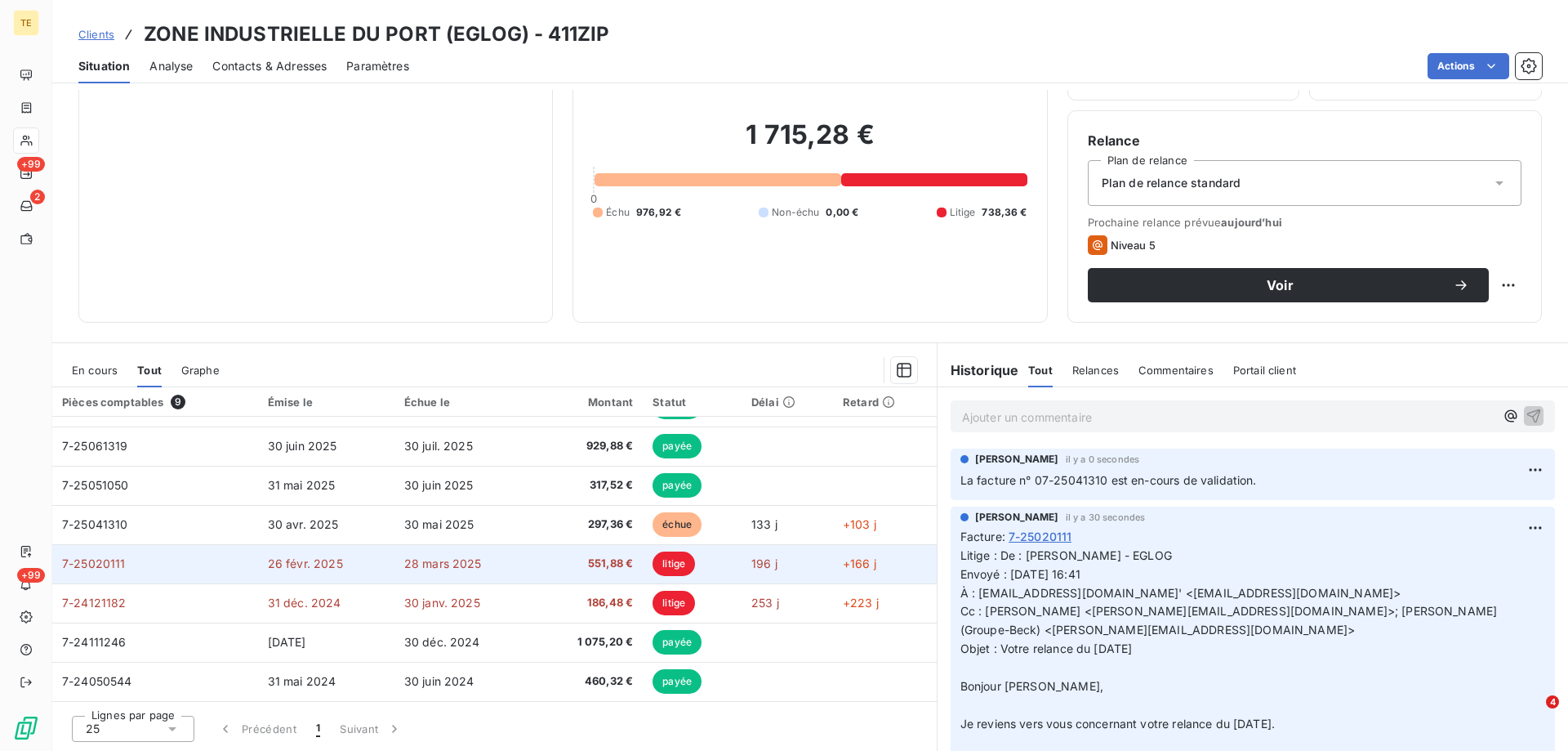
click at [311, 569] on span "26 févr. 2025" at bounding box center [305, 563] width 75 height 14
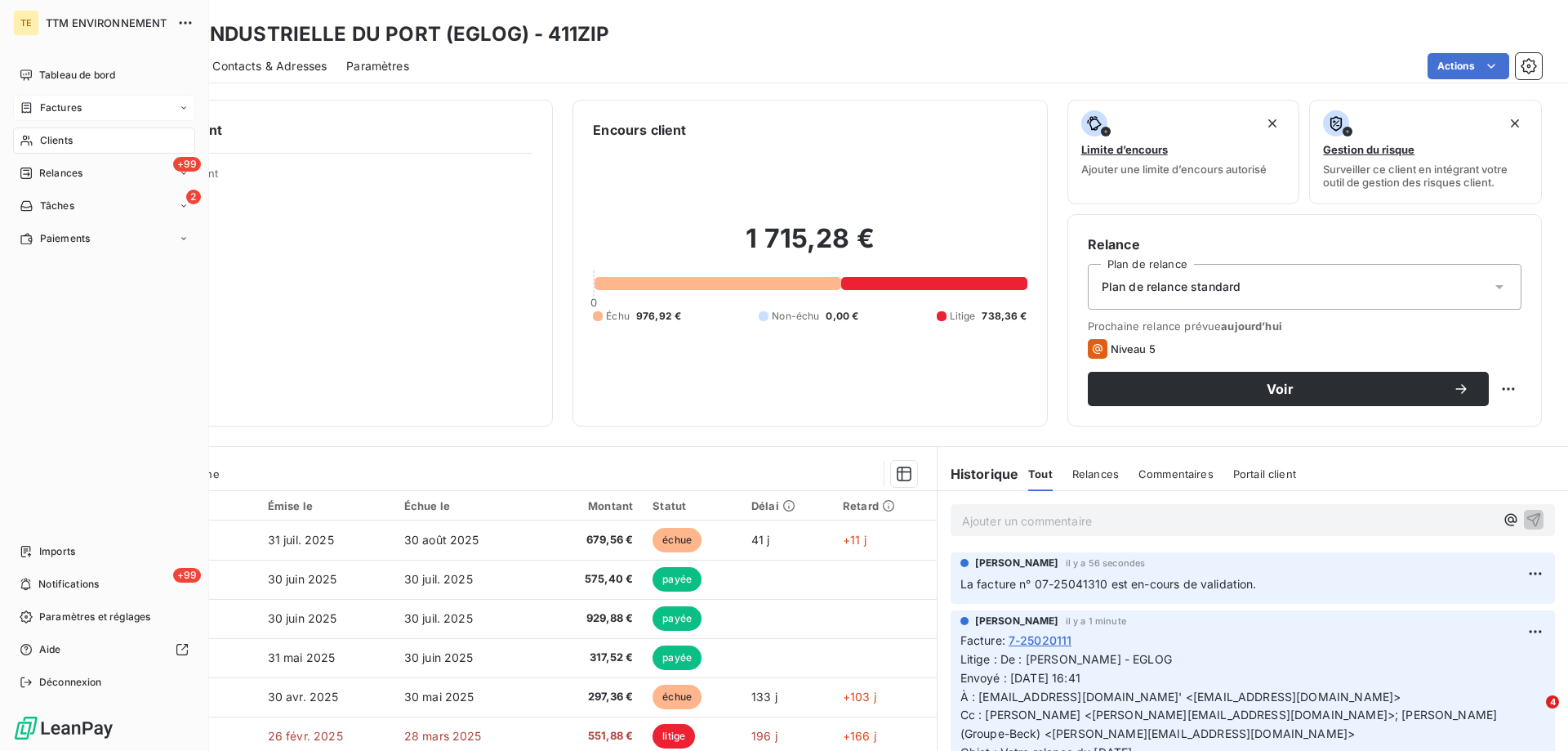
click at [67, 103] on span "Factures" at bounding box center [61, 108] width 41 height 15
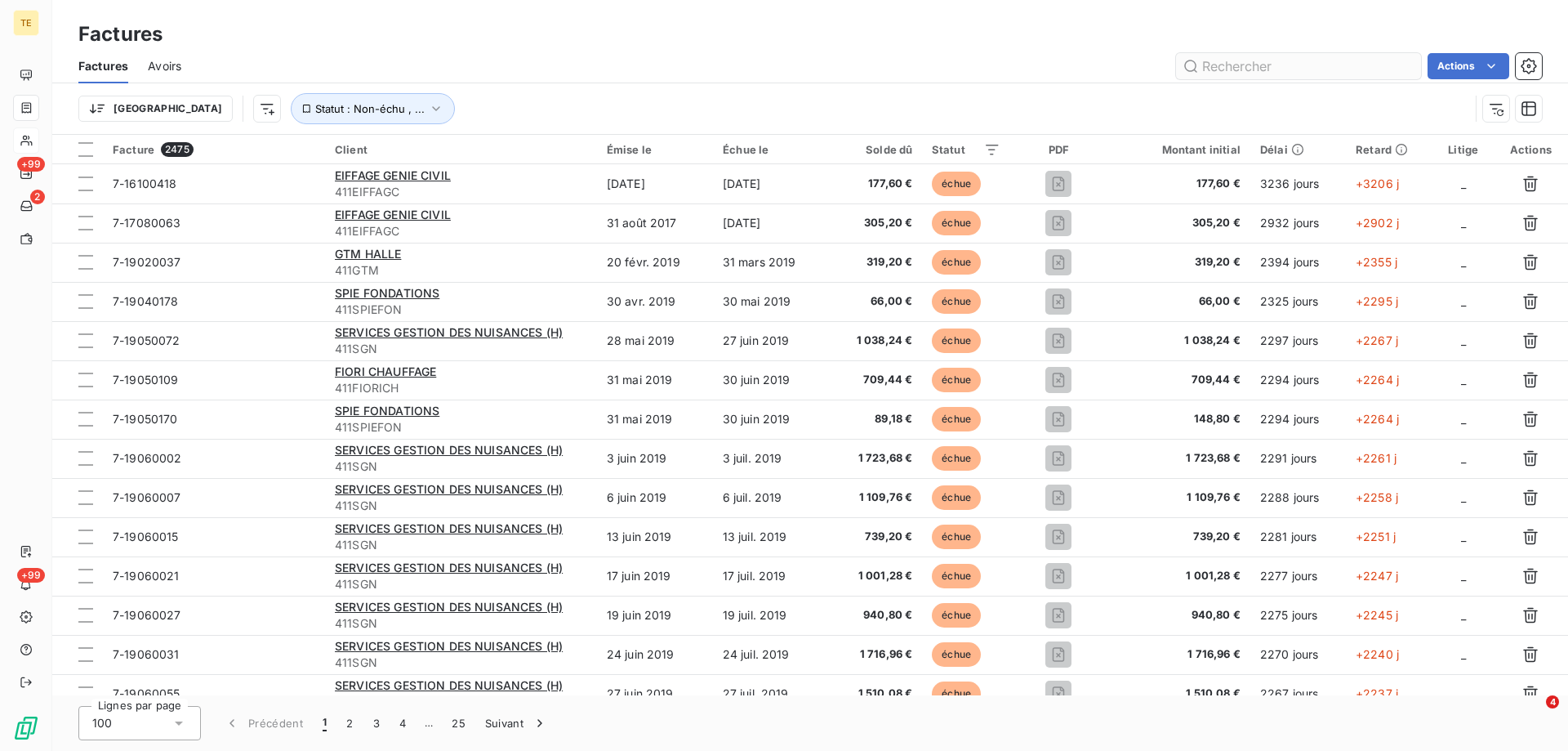
click at [1197, 69] on input "text" at bounding box center [1298, 66] width 245 height 27
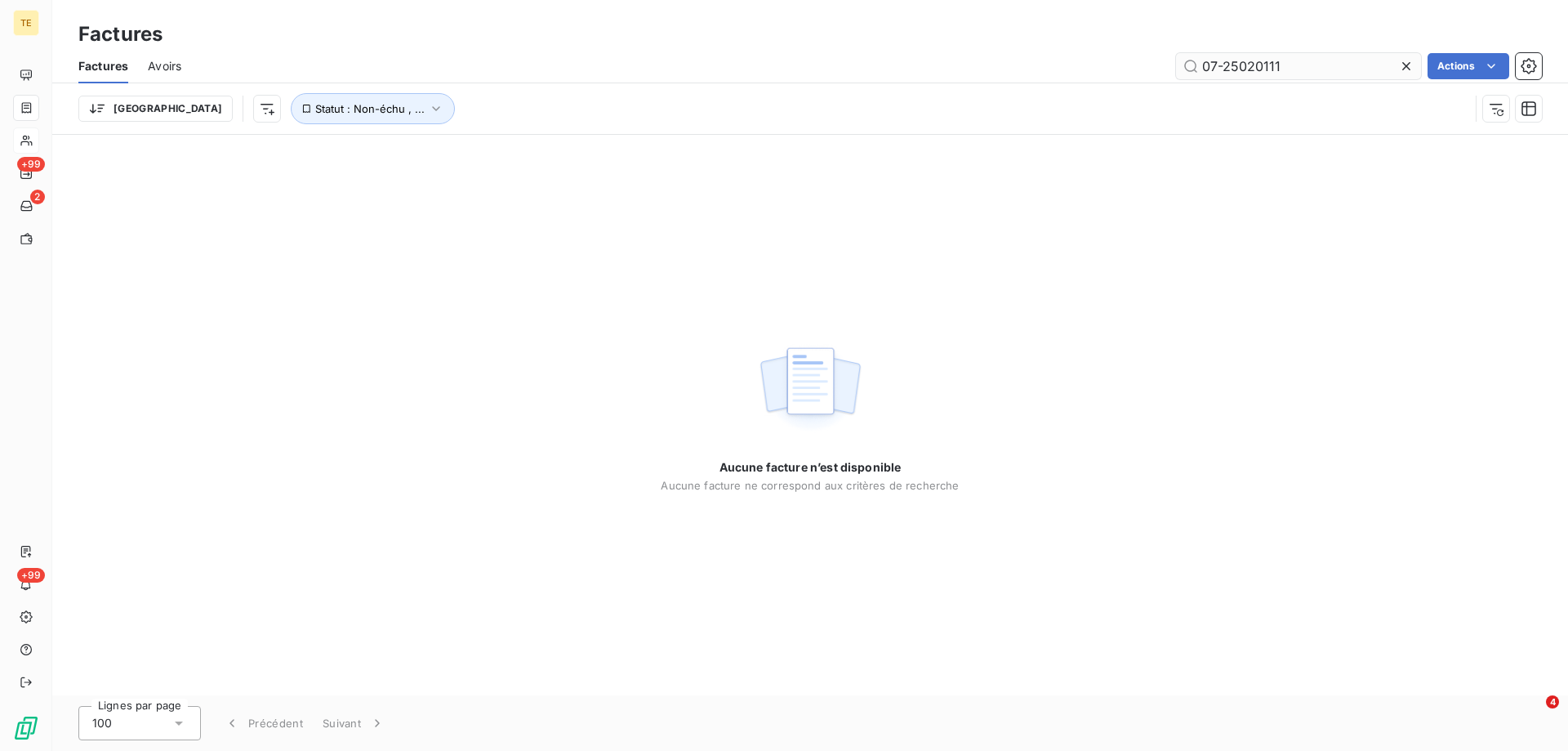
click at [1209, 71] on input "07-25020111" at bounding box center [1298, 66] width 245 height 27
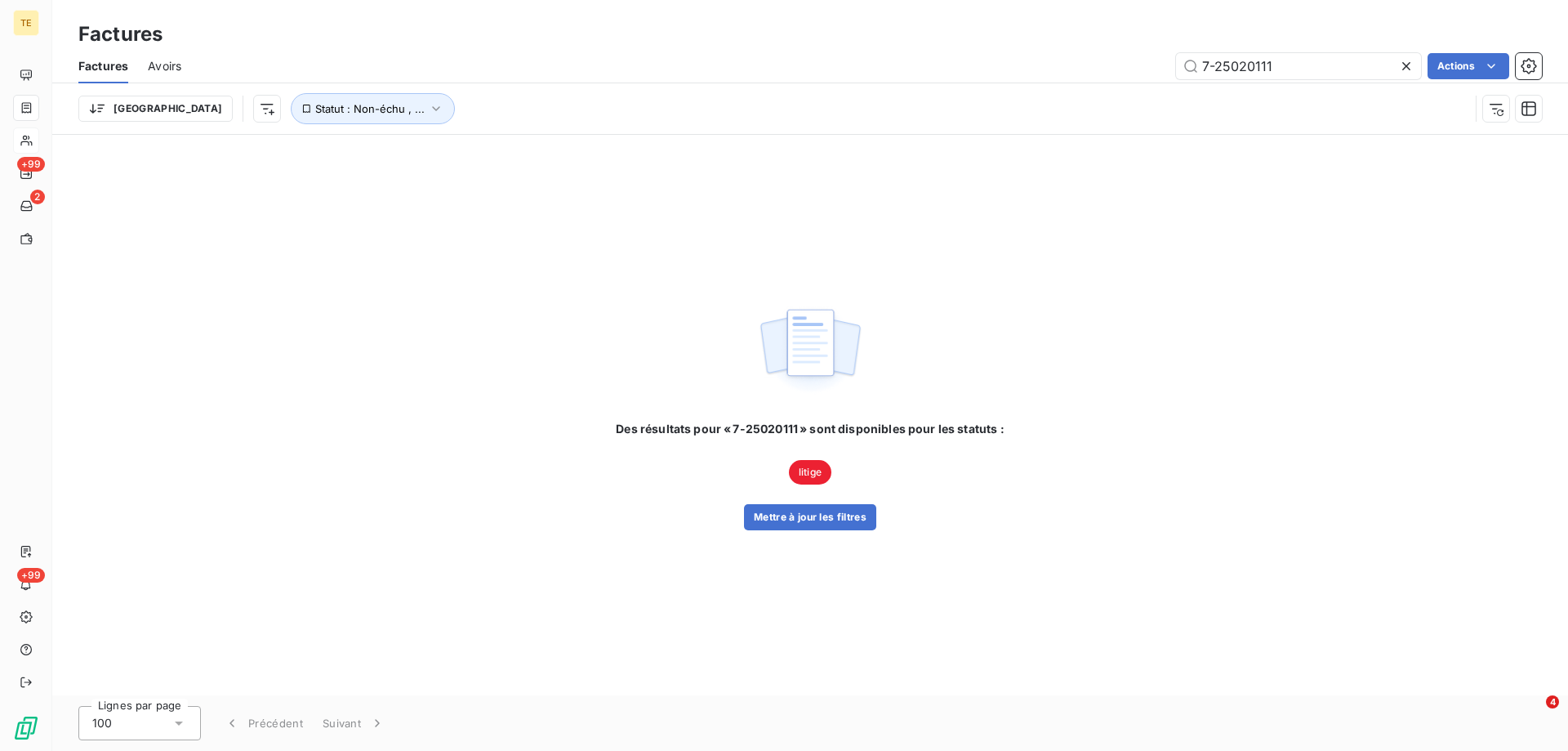
type input "7-25020111"
click at [810, 474] on span "litige" at bounding box center [810, 472] width 42 height 25
click at [808, 519] on button "Mettre à jour les filtres" at bounding box center [810, 517] width 132 height 27
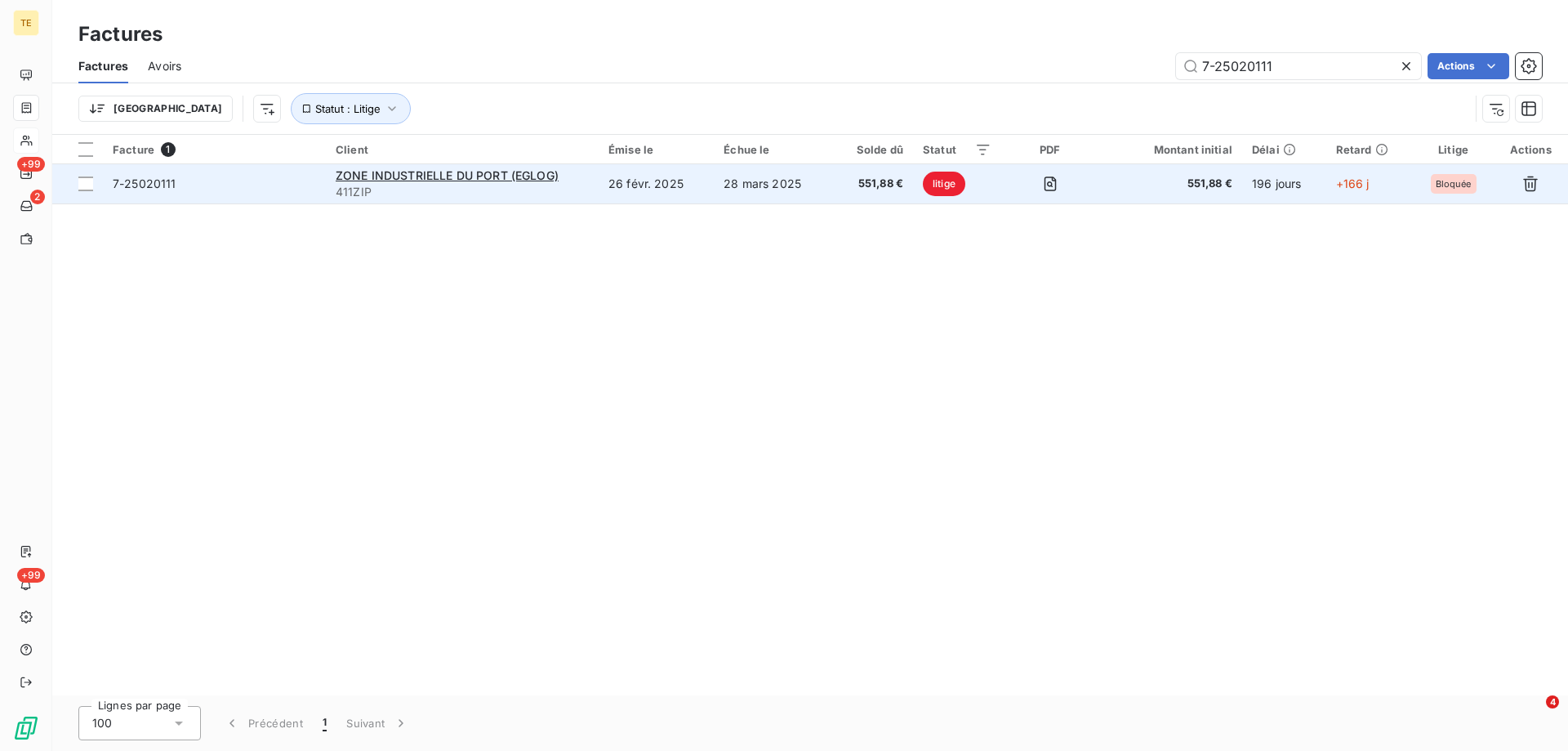
click at [153, 184] on span "7-25020111" at bounding box center [144, 183] width 64 height 14
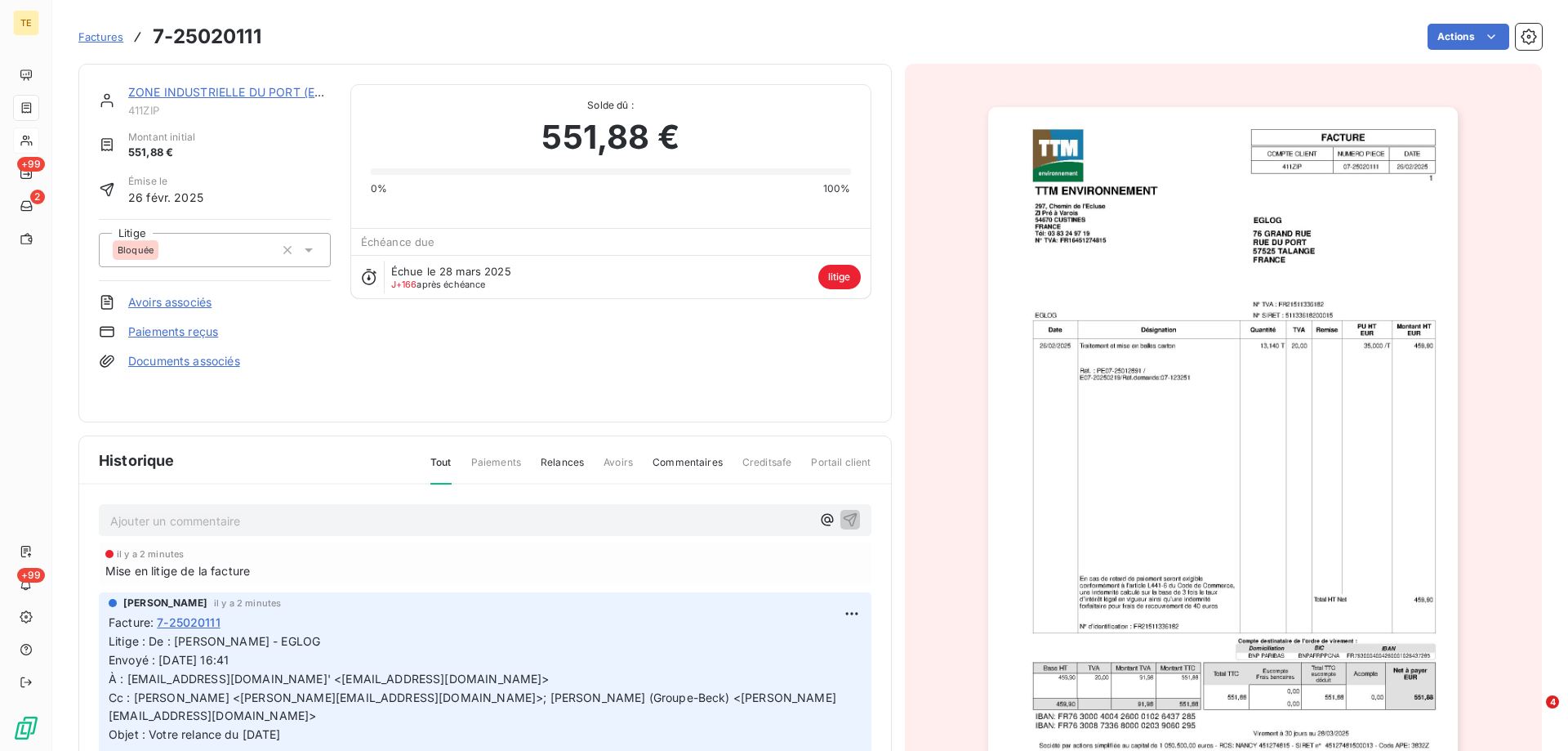
click at [140, 519] on p "Ajouter un commentaire ﻿" at bounding box center [460, 520] width 701 height 21
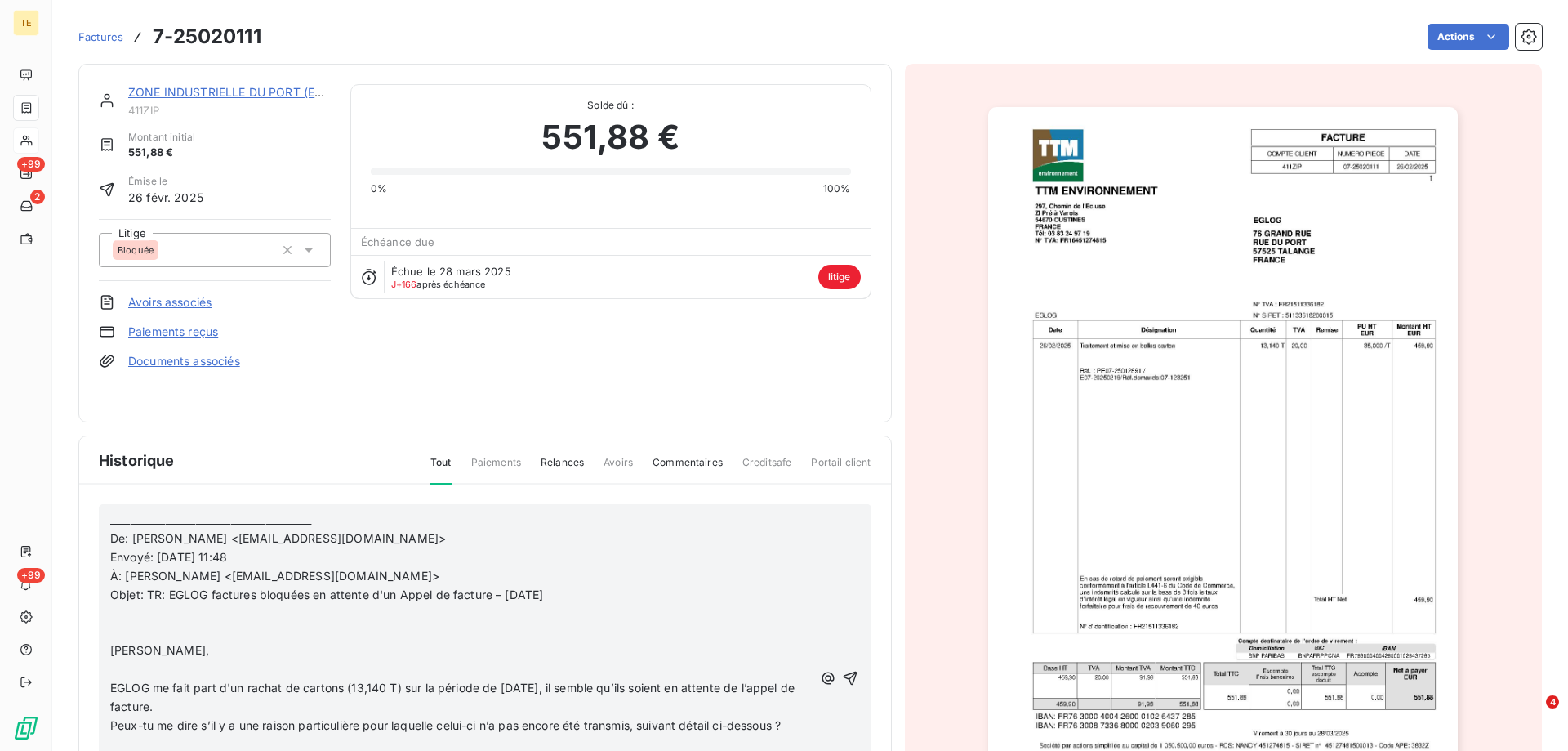
click at [151, 612] on p "﻿" at bounding box center [461, 613] width 702 height 19
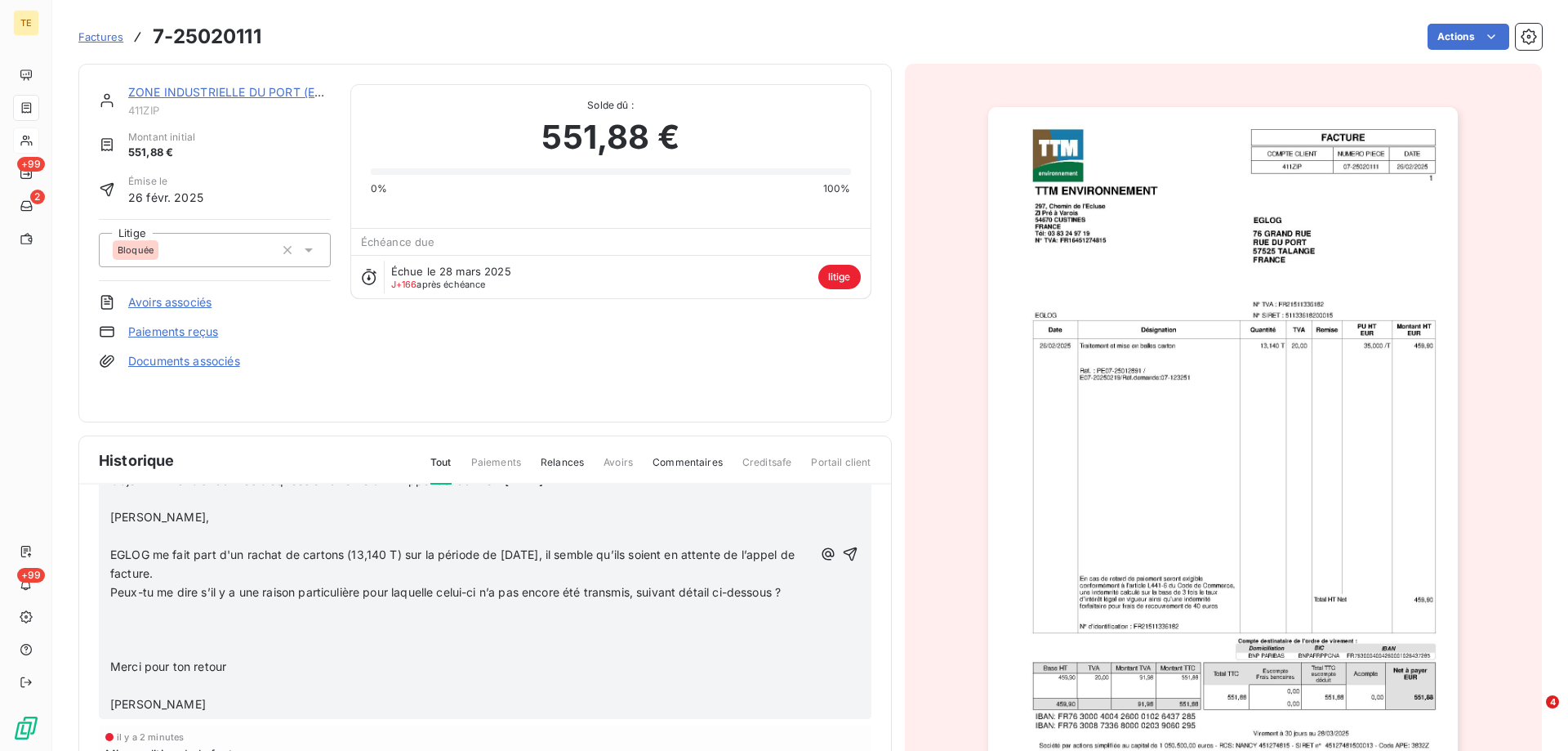
scroll to position [81, 0]
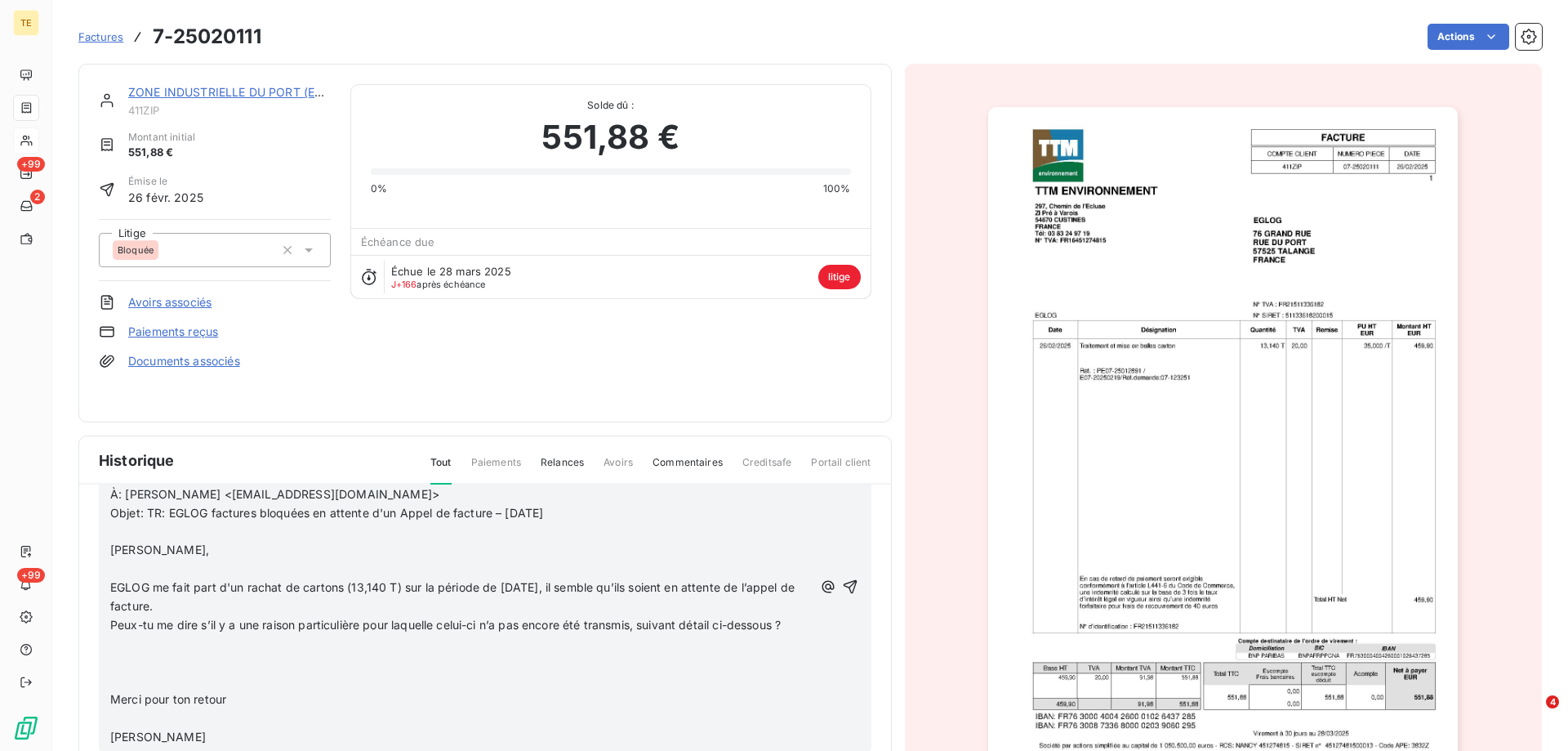
click at [158, 646] on p "﻿" at bounding box center [461, 644] width 702 height 19
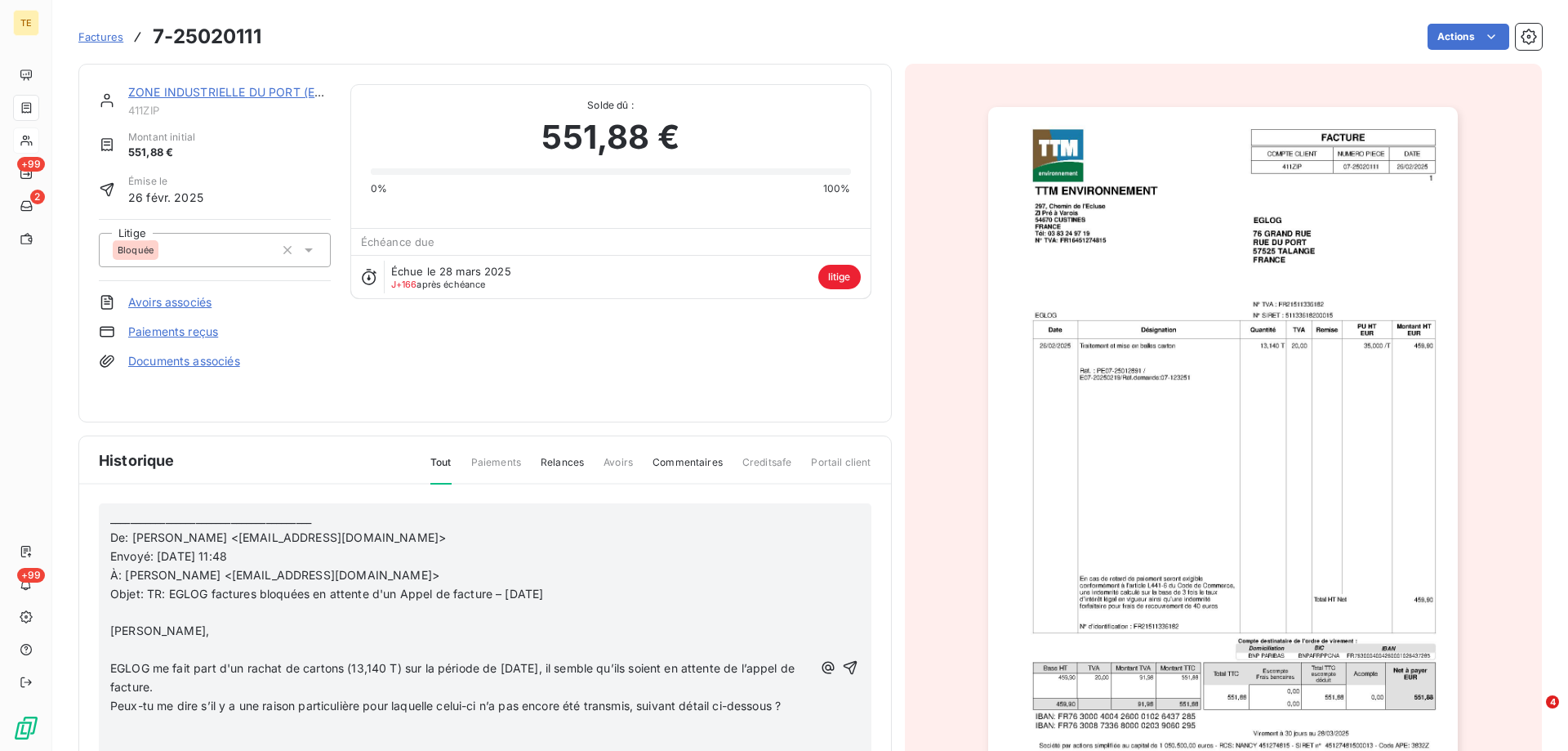
scroll to position [0, 0]
click at [842, 664] on icon "button" at bounding box center [850, 668] width 17 height 17
